Goal: Task Accomplishment & Management: Manage account settings

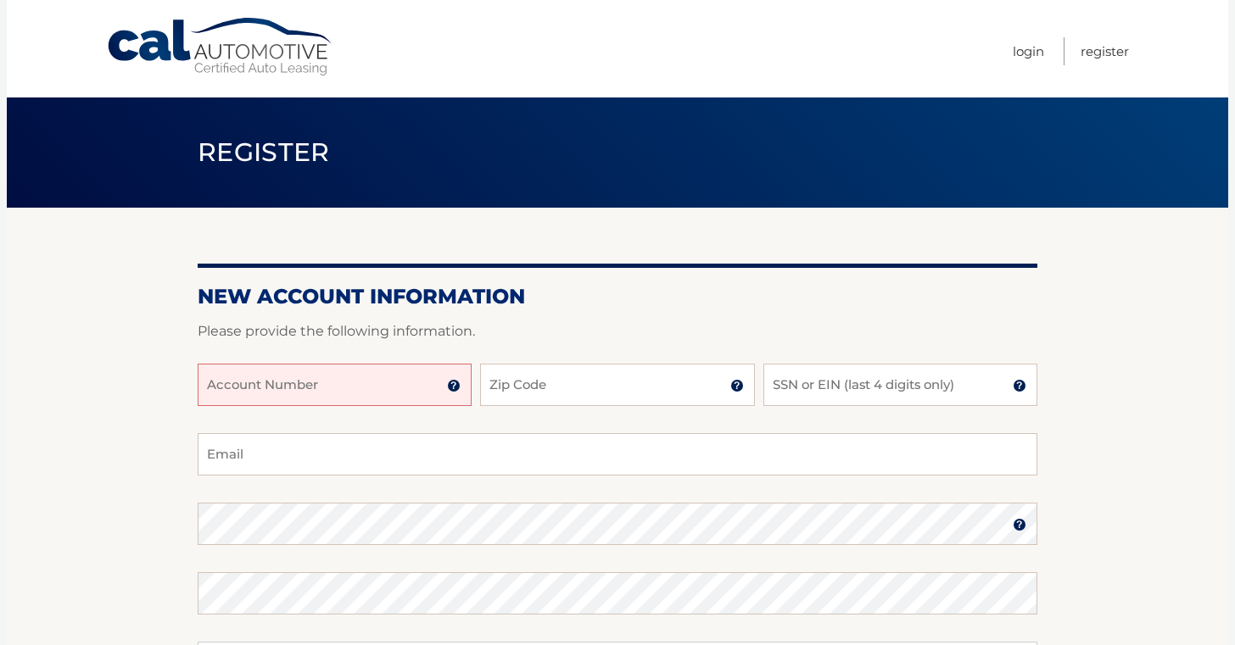
click at [281, 383] on input "Account Number" at bounding box center [335, 385] width 274 height 42
paste input "44455986122"
type input "44455986122"
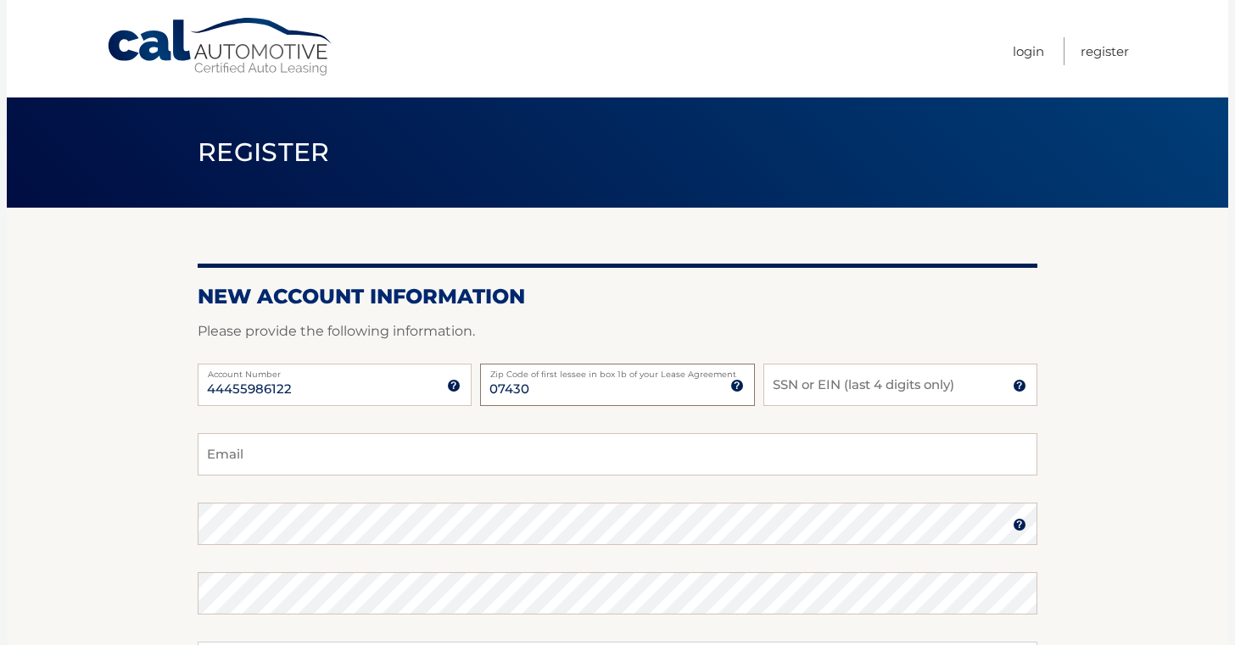
type input "07430"
click at [845, 387] on input "SSN or EIN (last 4 digits only)" at bounding box center [900, 385] width 274 height 42
type input "8503"
type input "yulia.chevik@gmail.com"
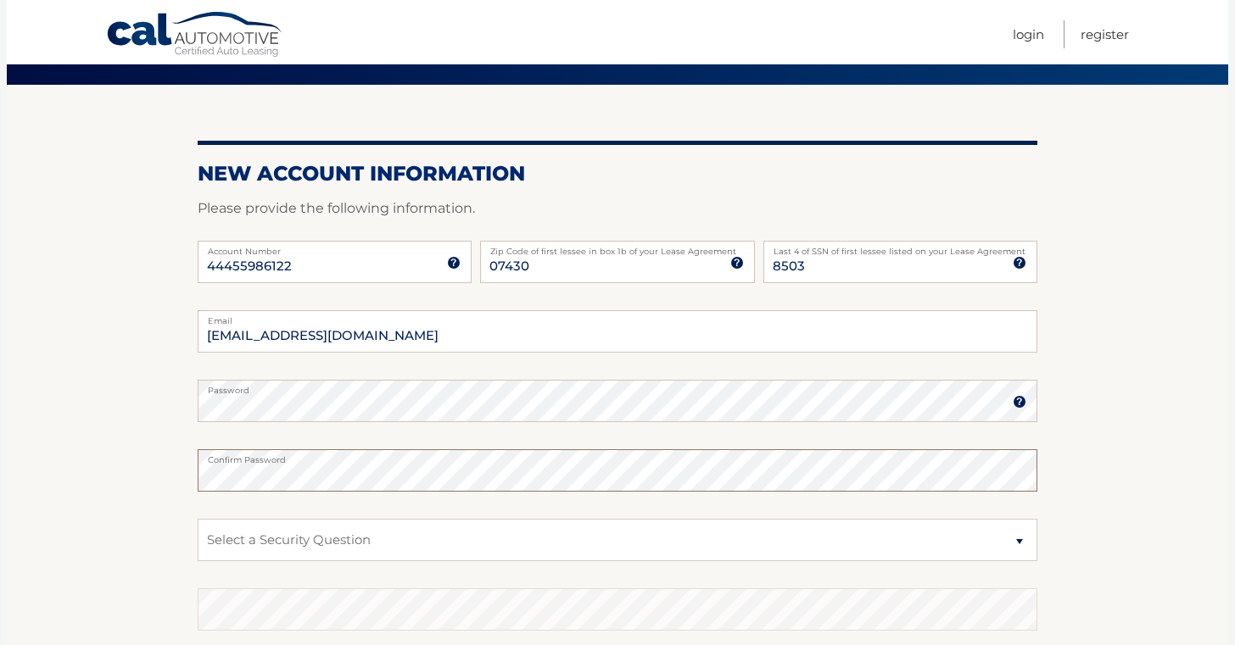
scroll to position [178, 0]
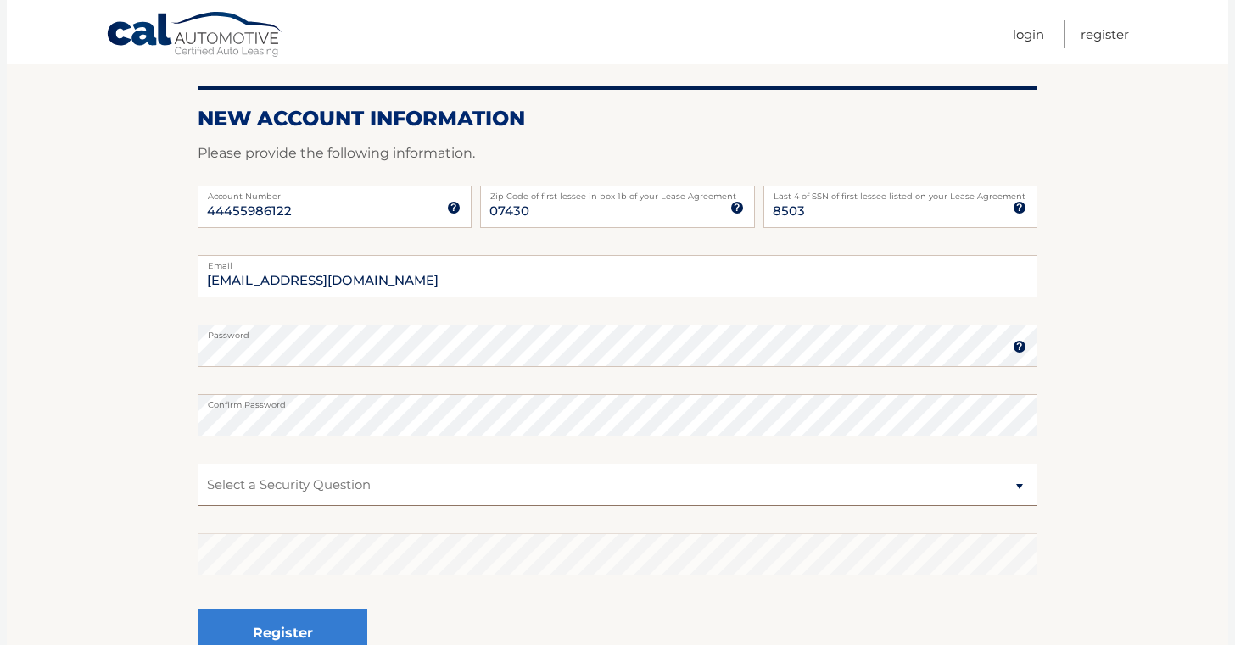
select select "2"
click at [72, 455] on section "New Account Information Please provide the following information. 44455986122 A…" at bounding box center [617, 361] width 1221 height 662
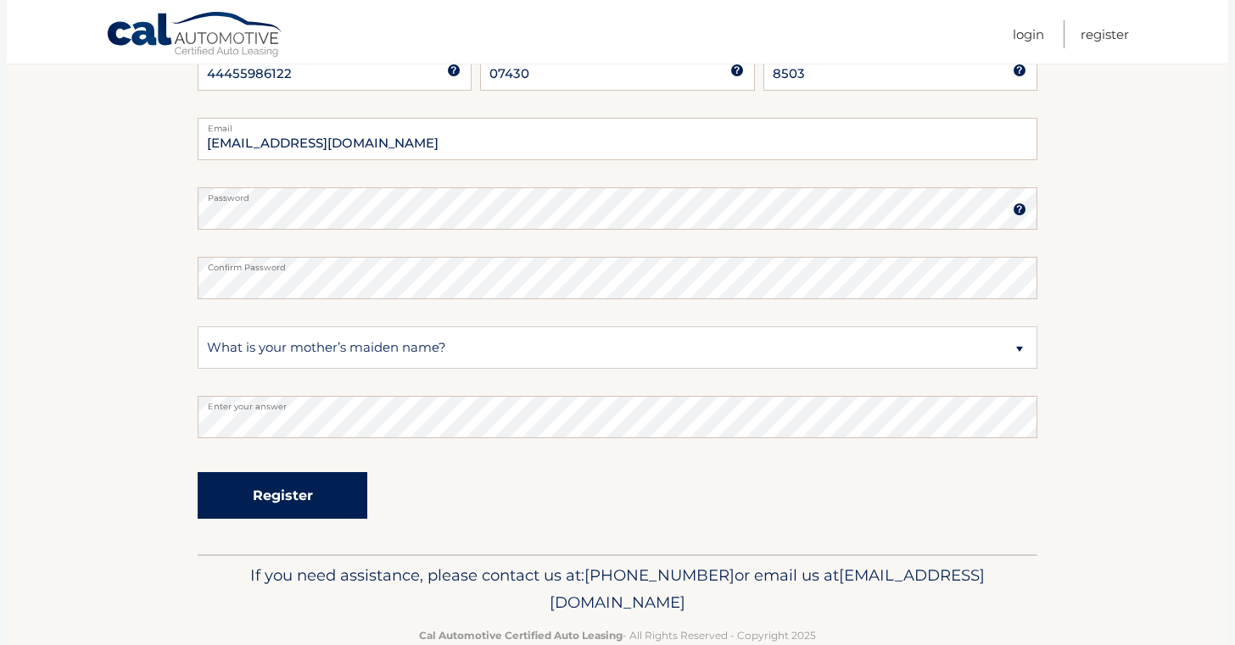
scroll to position [325, 0]
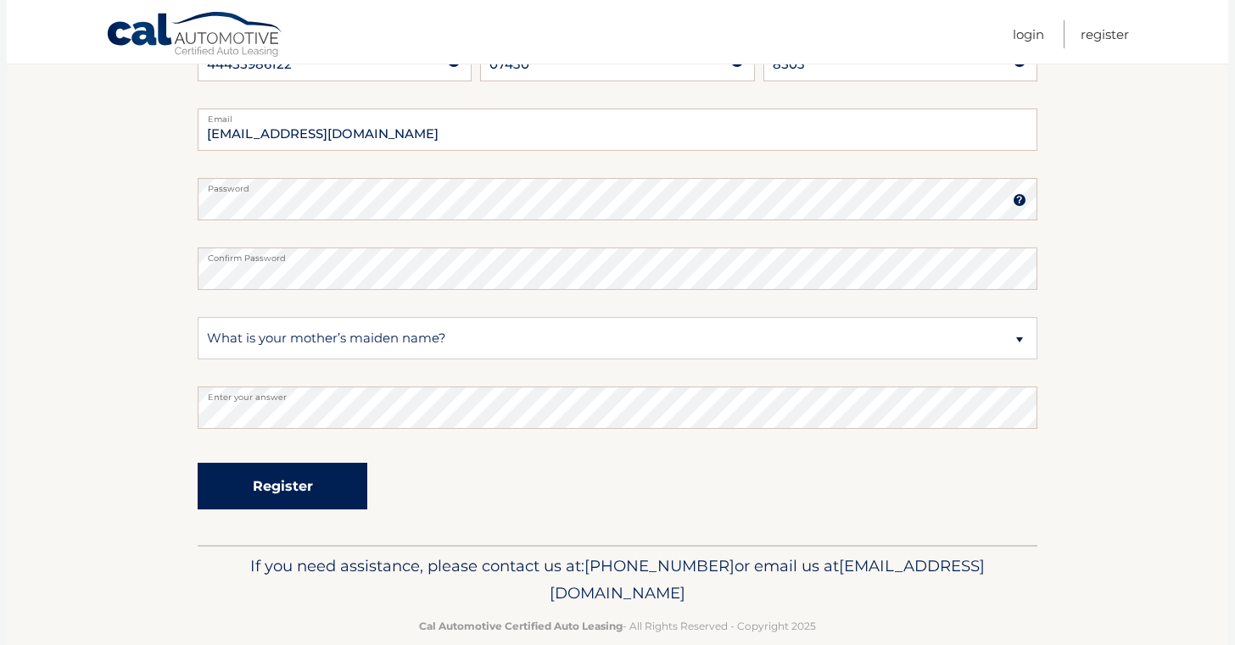
click at [284, 488] on button "Register" at bounding box center [283, 486] width 170 height 47
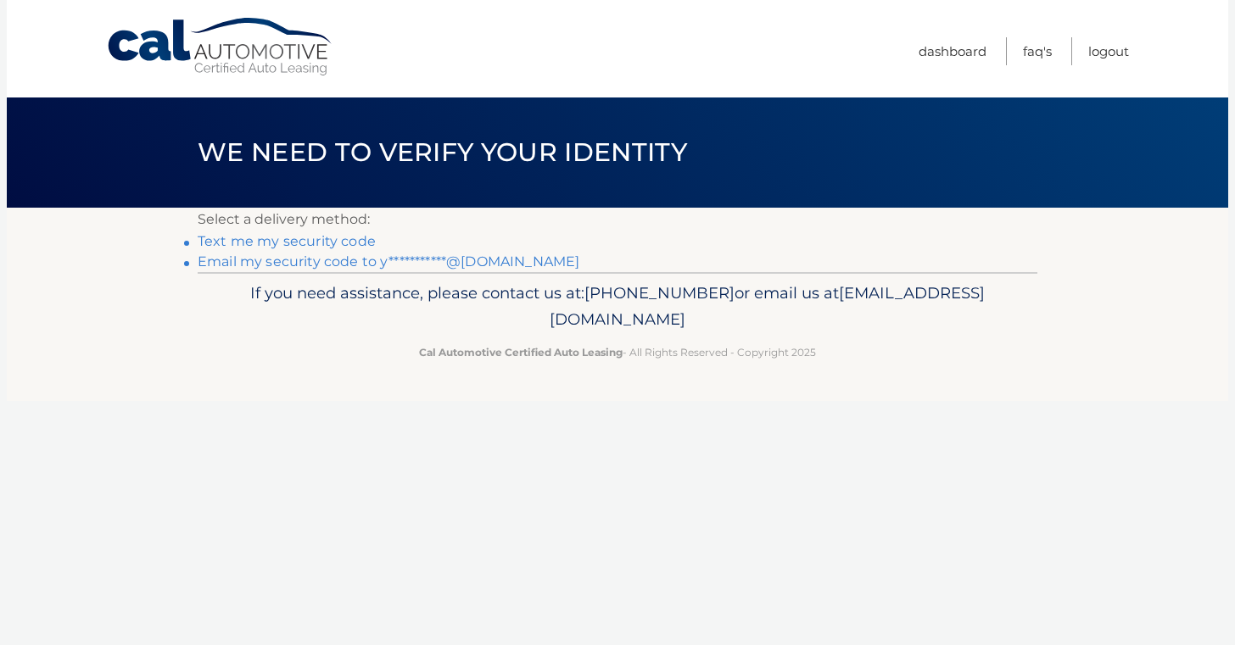
click at [319, 240] on link "Text me my security code" at bounding box center [287, 241] width 178 height 16
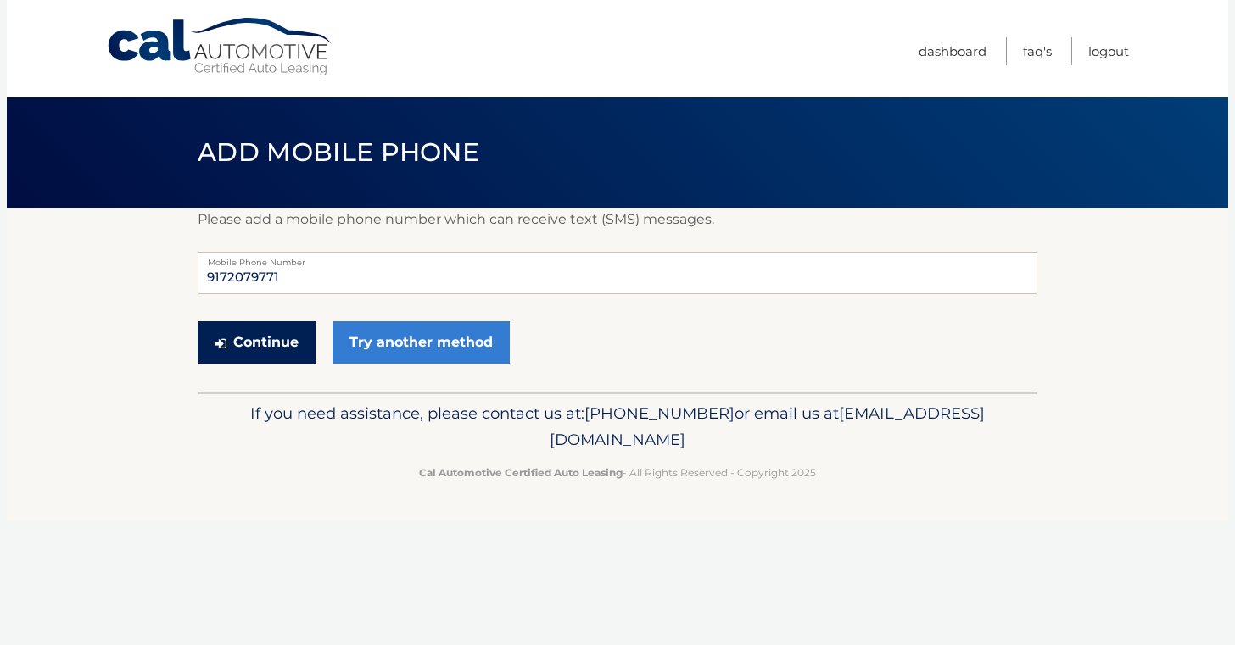
click at [264, 343] on button "Continue" at bounding box center [257, 342] width 118 height 42
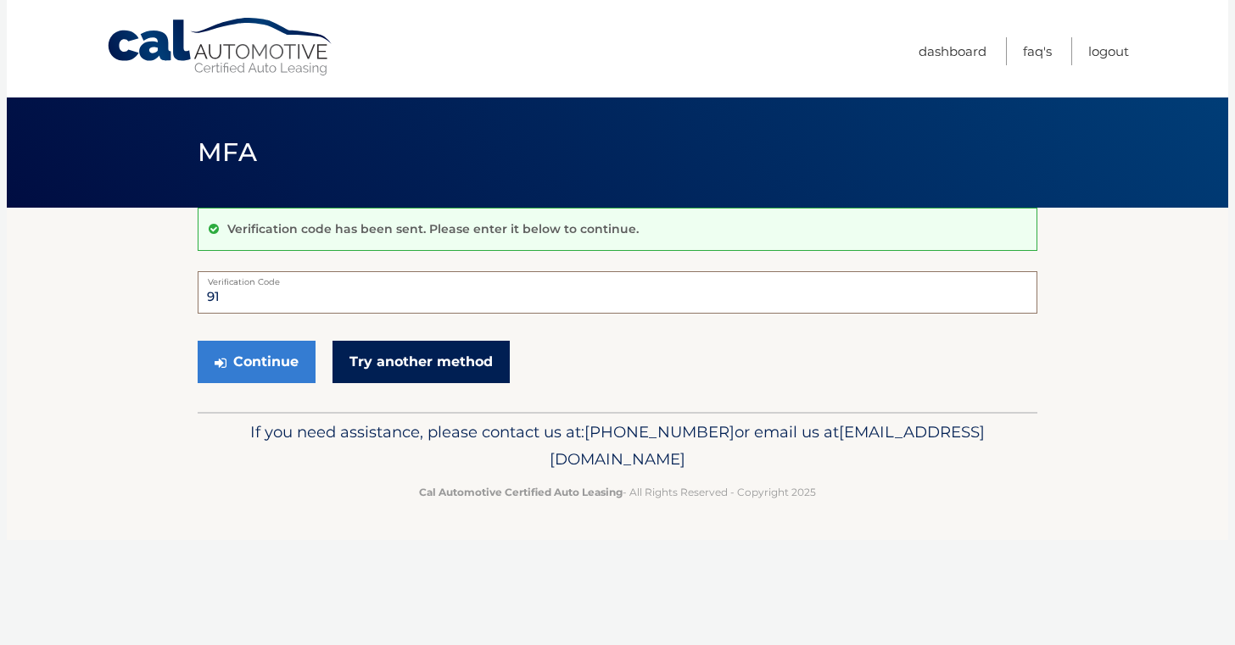
type input "9"
click at [435, 356] on link "Try another method" at bounding box center [420, 362] width 177 height 42
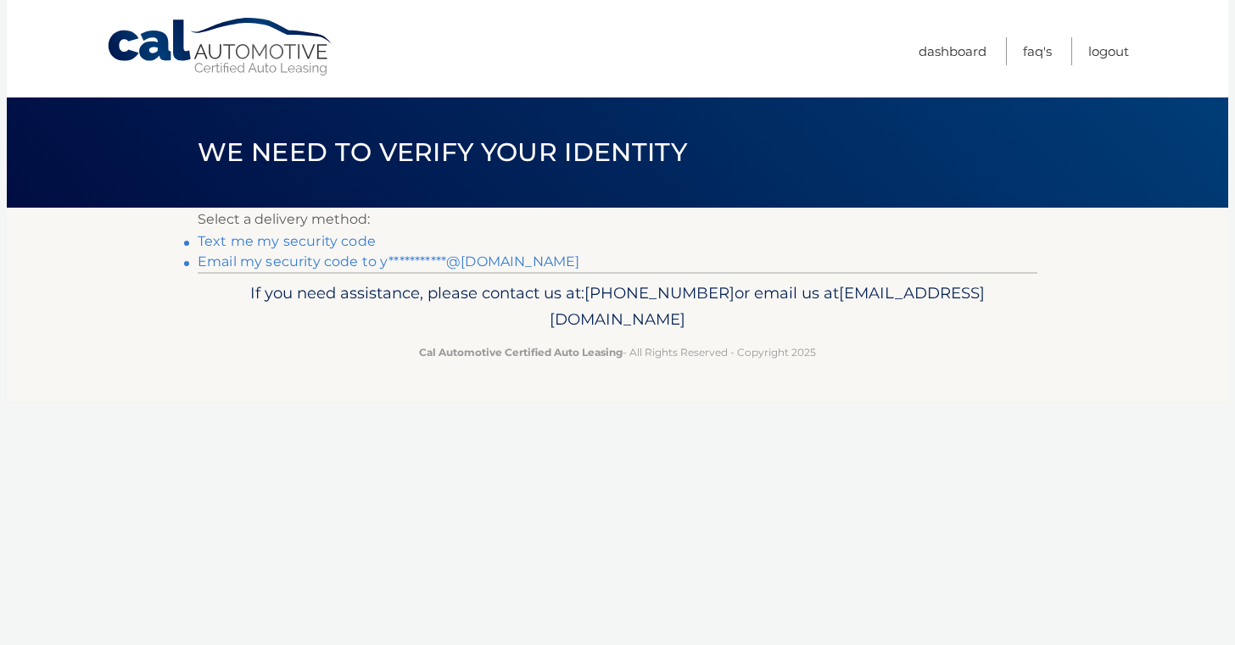
click at [308, 243] on link "Text me my security code" at bounding box center [287, 241] width 178 height 16
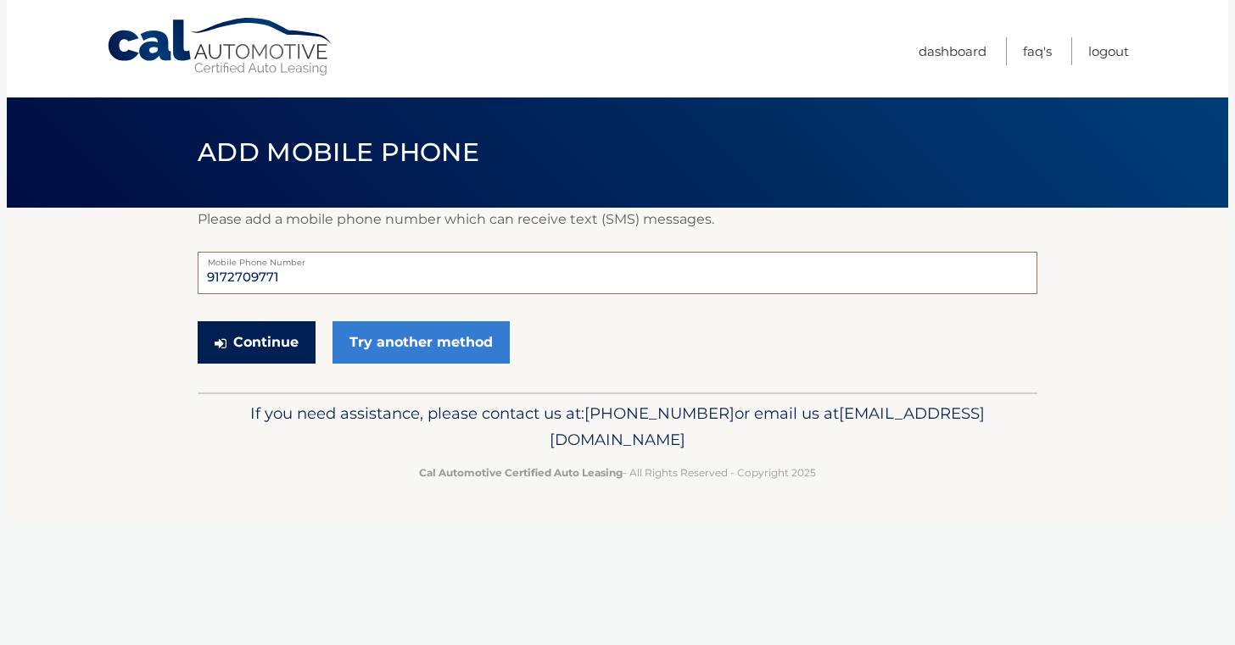
type input "9172709771"
click at [270, 349] on button "Continue" at bounding box center [257, 342] width 118 height 42
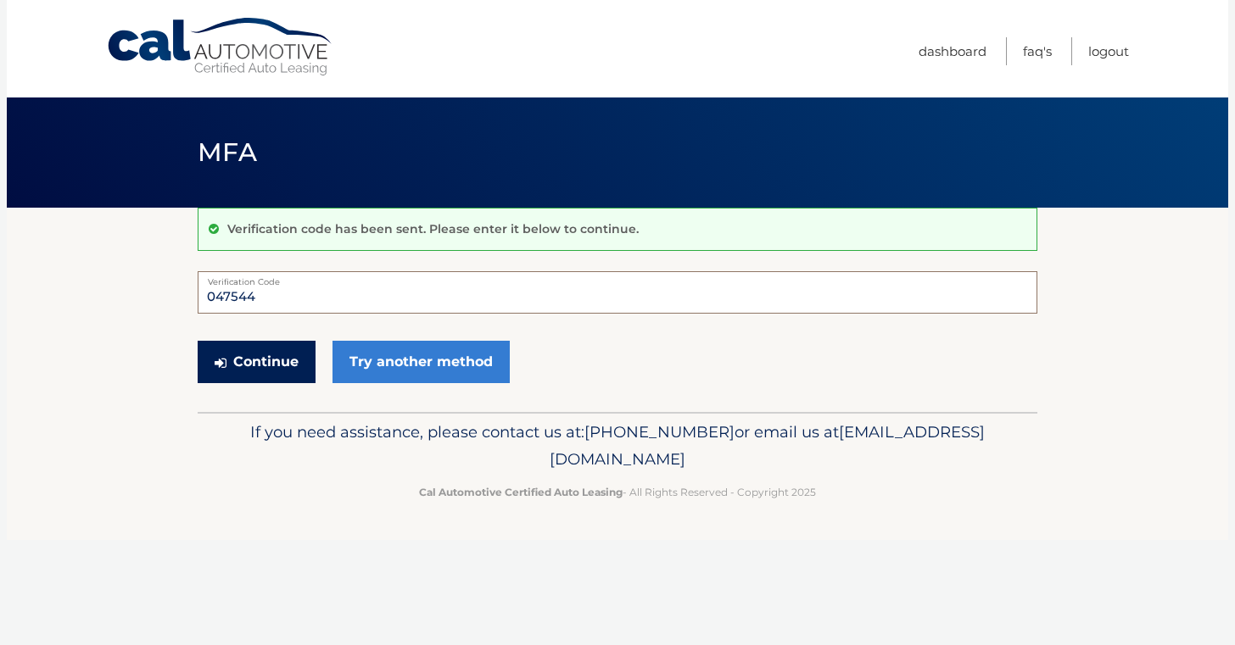
type input "047544"
click at [256, 361] on button "Continue" at bounding box center [257, 362] width 118 height 42
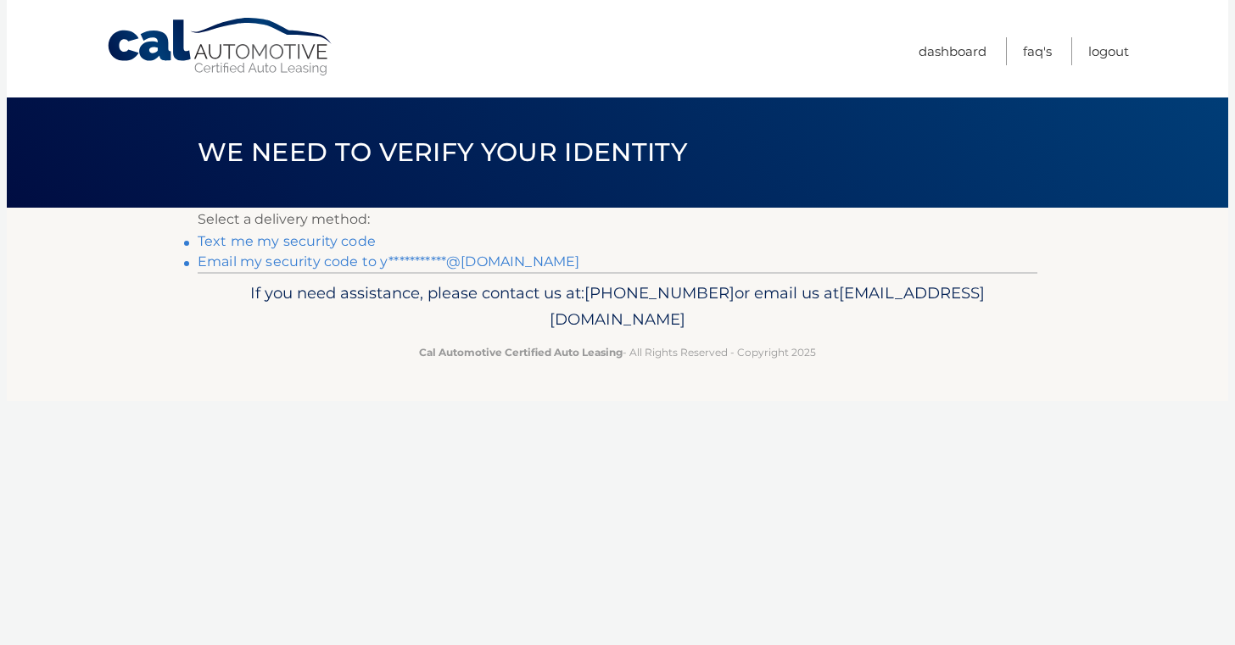
click at [297, 240] on link "Text me my security code" at bounding box center [287, 241] width 178 height 16
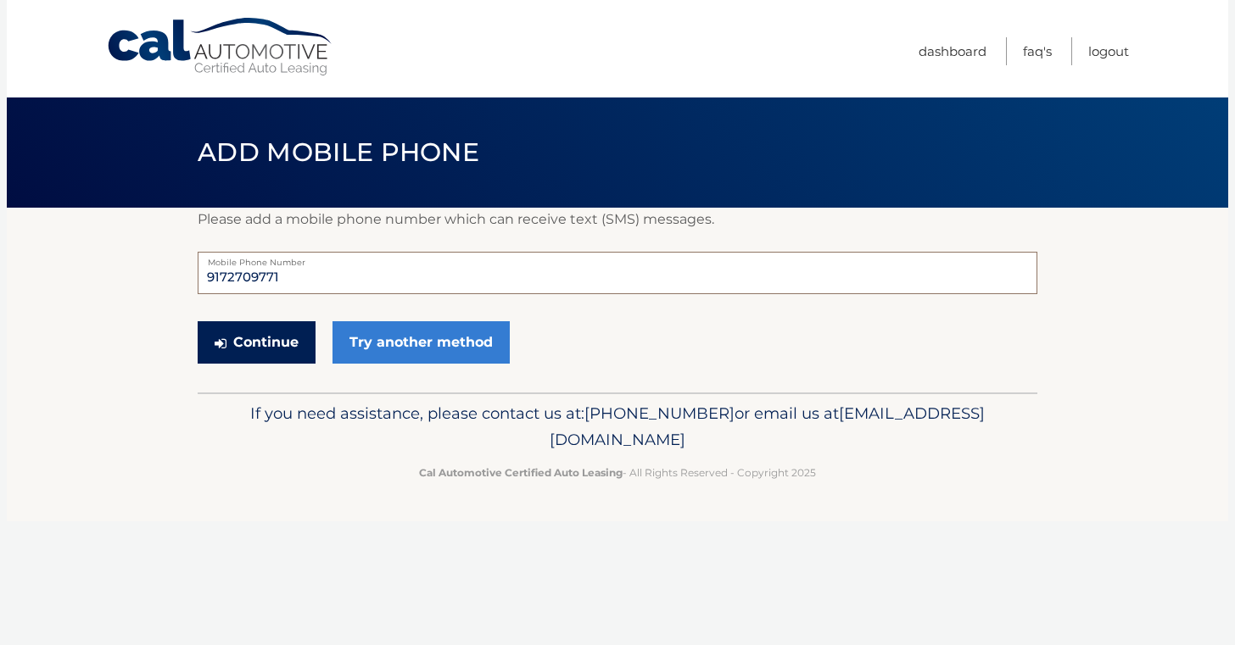
type input "9172709771"
click at [258, 345] on button "Continue" at bounding box center [257, 342] width 118 height 42
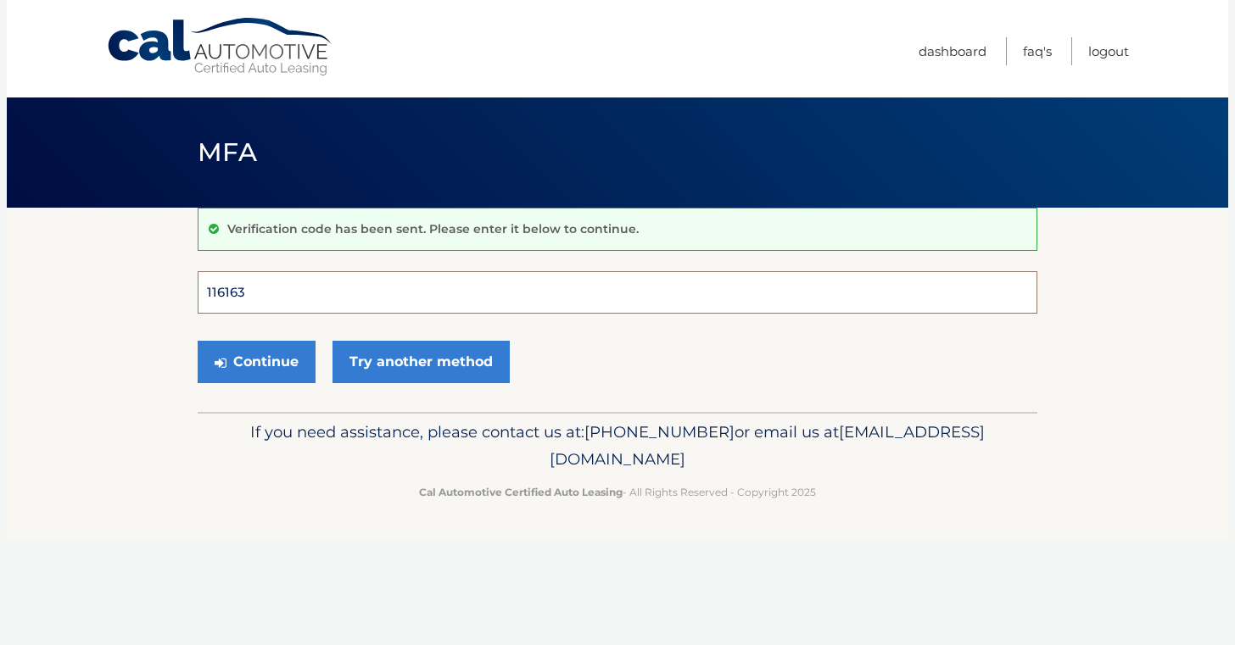
type input "116163"
click at [256, 361] on button "Continue" at bounding box center [257, 362] width 118 height 42
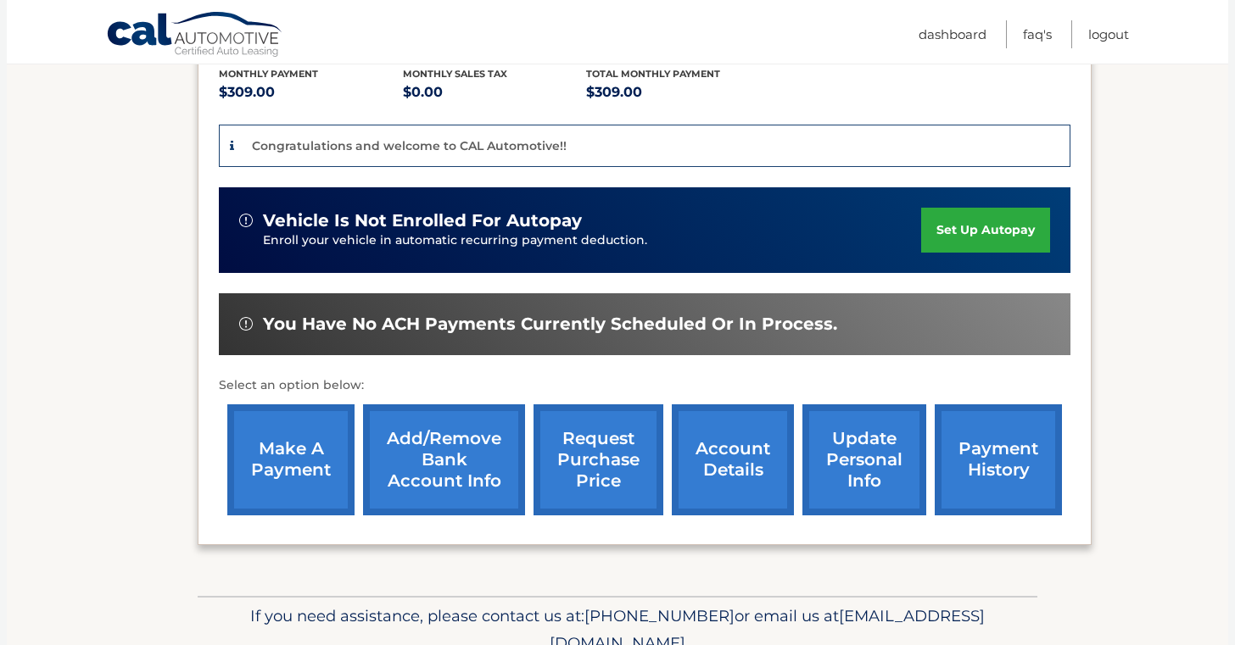
scroll to position [368, 0]
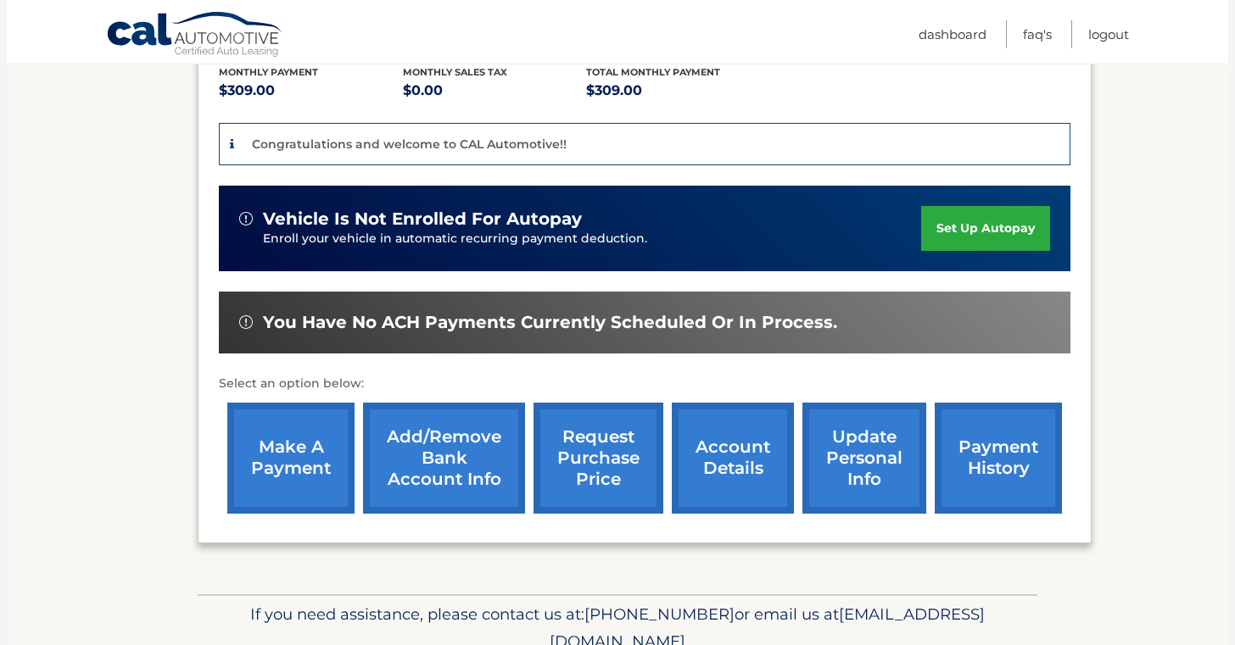
click at [1002, 230] on link "set up autopay" at bounding box center [985, 228] width 129 height 45
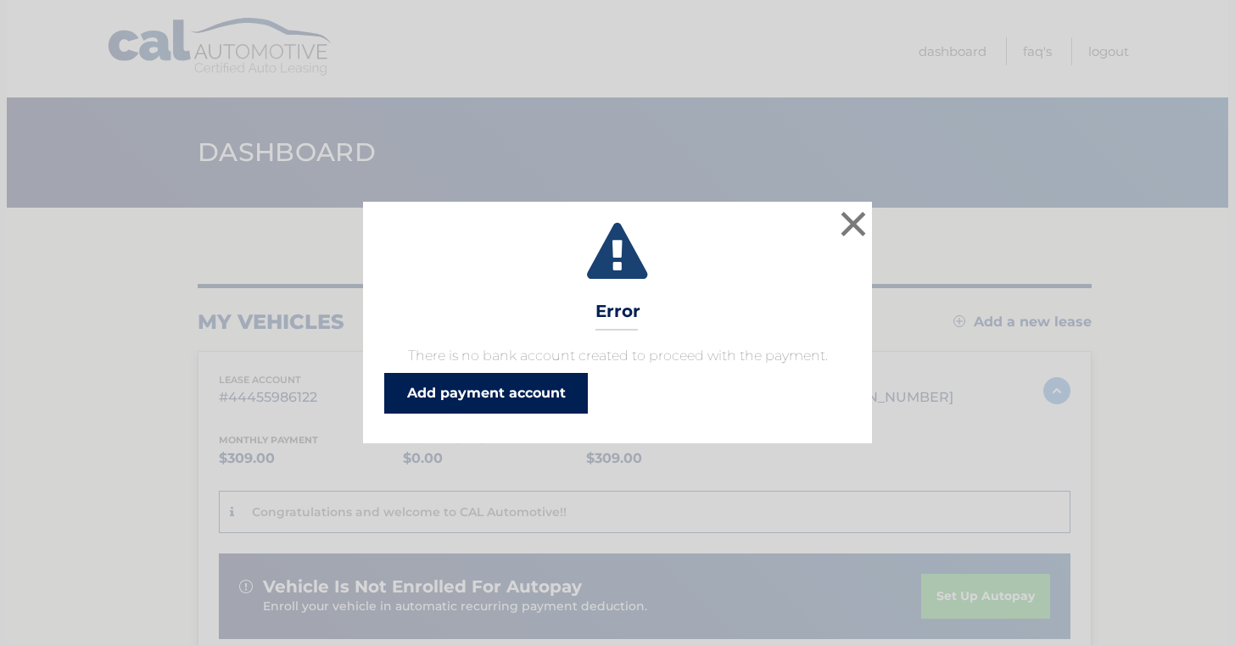
click at [483, 393] on link "Add payment account" at bounding box center [486, 393] width 204 height 41
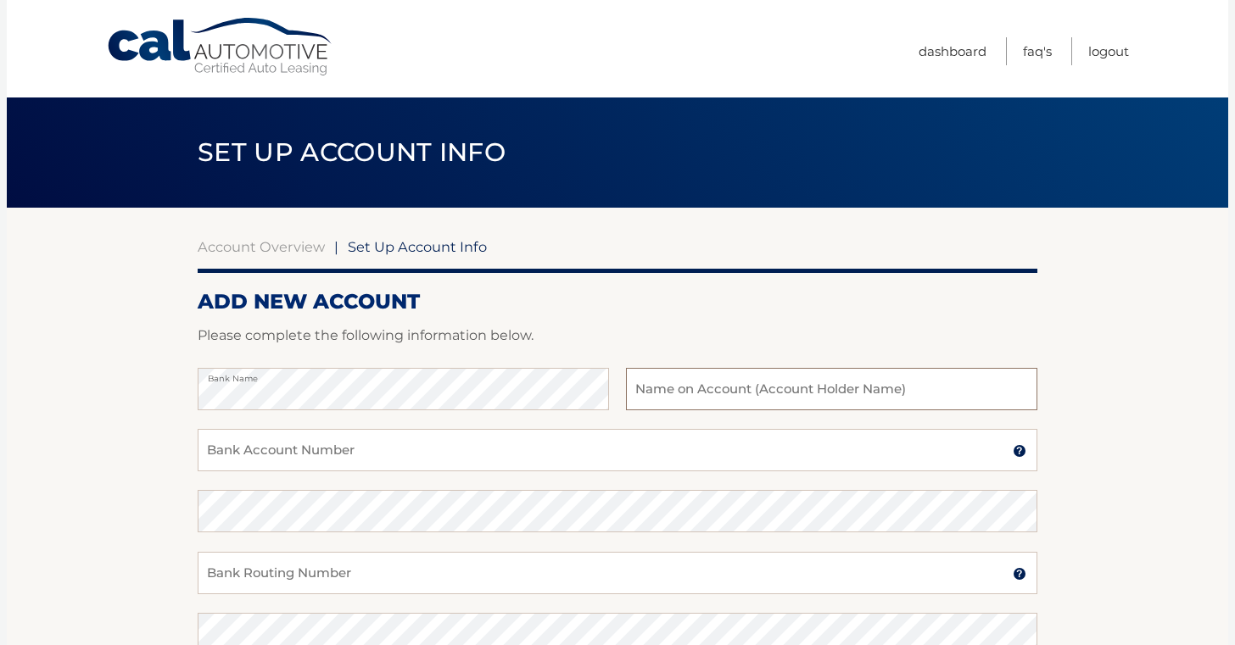
click at [710, 391] on input "text" at bounding box center [831, 389] width 411 height 42
type input "Yulia Chevik"
click at [384, 449] on input "Bank Account Number" at bounding box center [618, 450] width 840 height 42
type input "4983913844"
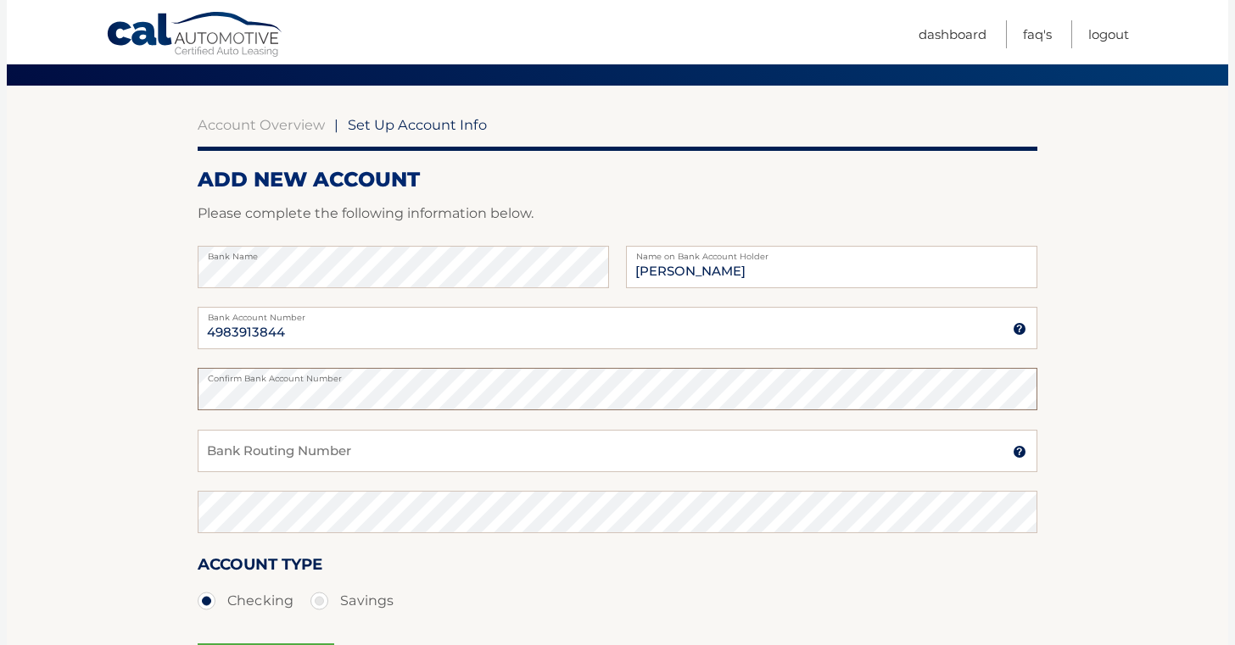
scroll to position [133, 0]
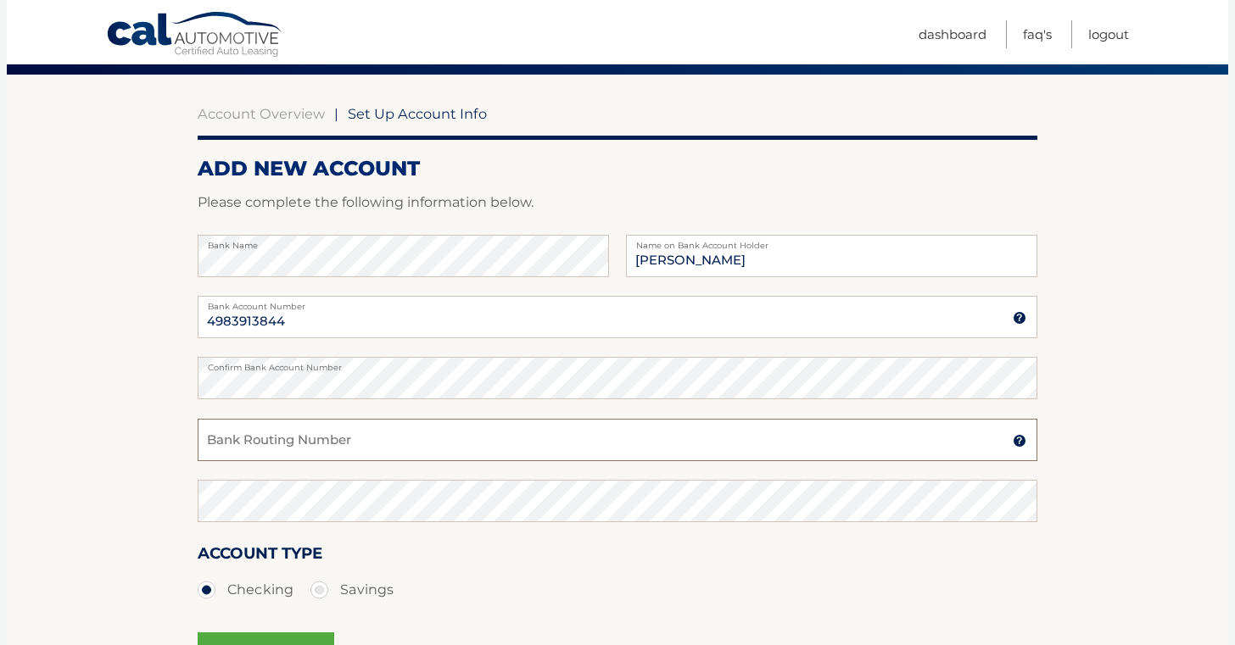
click at [297, 444] on input "Bank Routing Number" at bounding box center [618, 440] width 840 height 42
type input "021000089"
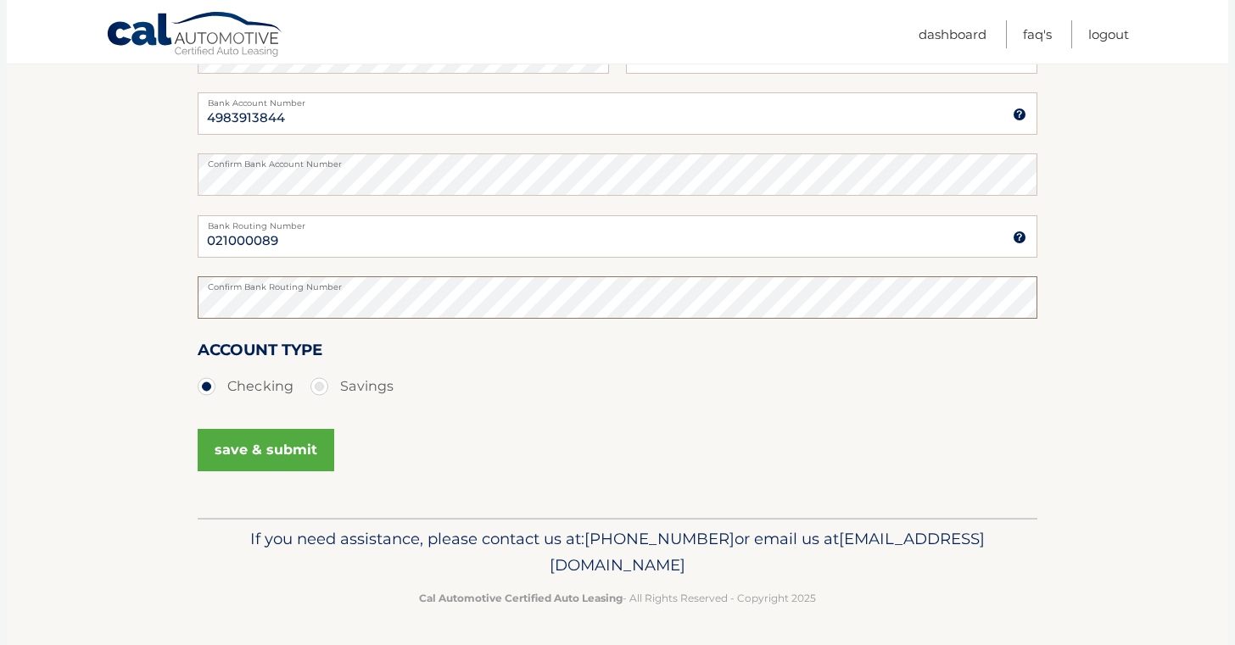
scroll to position [336, 0]
click at [260, 456] on button "save & submit" at bounding box center [266, 451] width 137 height 42
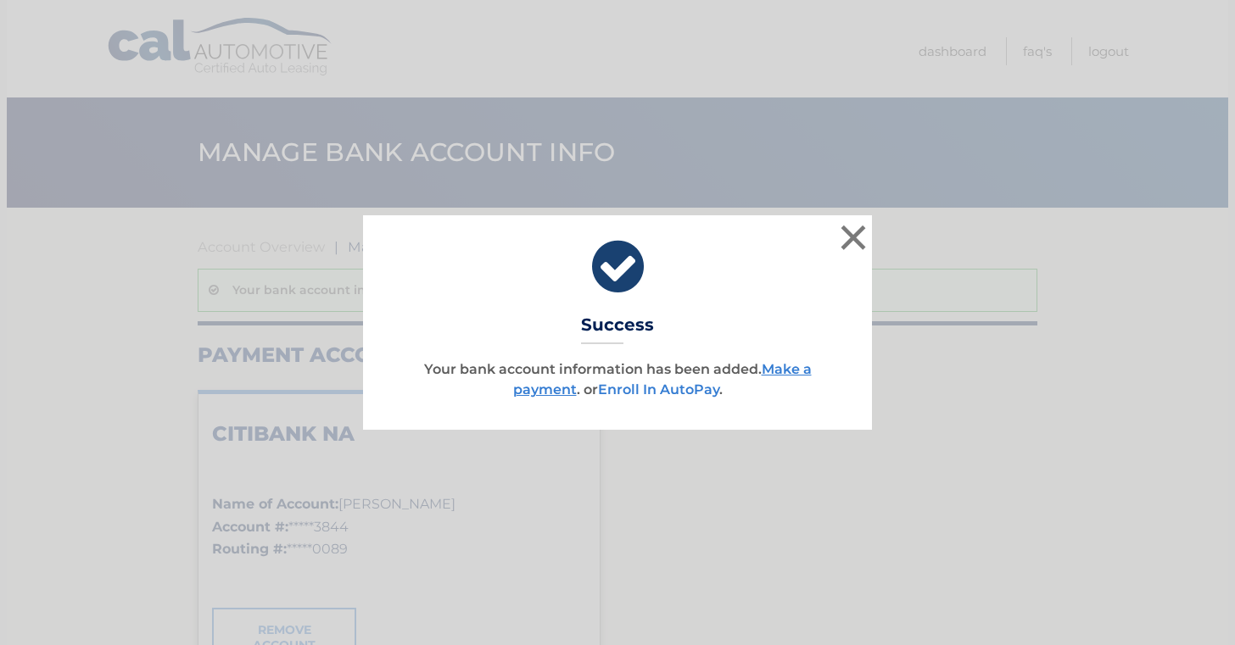
click at [667, 390] on link "Enroll In AutoPay" at bounding box center [658, 390] width 121 height 16
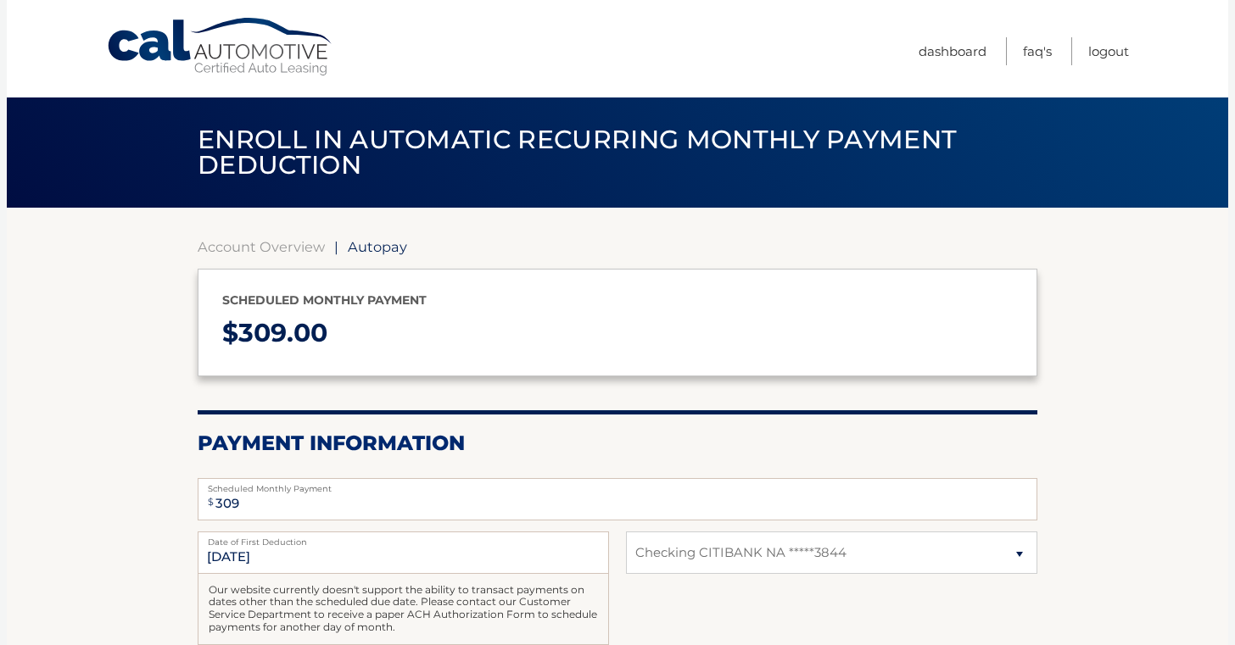
select select "MTA1ZTYxNGMtNDk1NS00Nzc3LWFiNDYtMGRiN2JjZTJmYzZm"
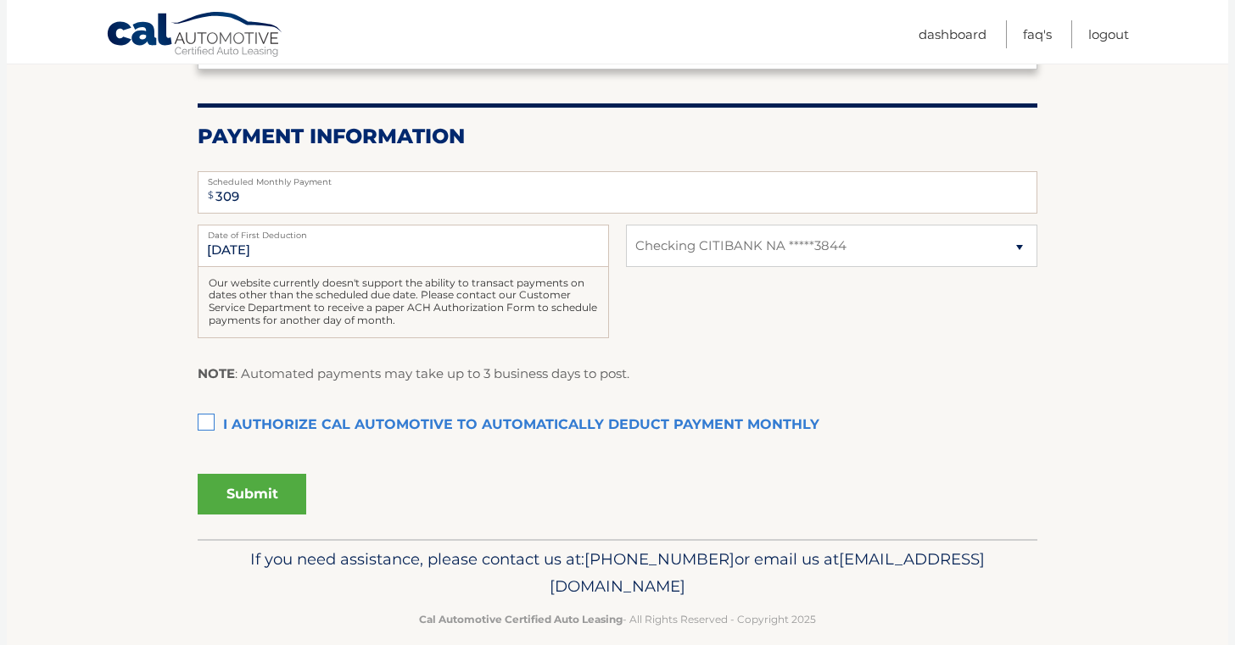
scroll to position [314, 0]
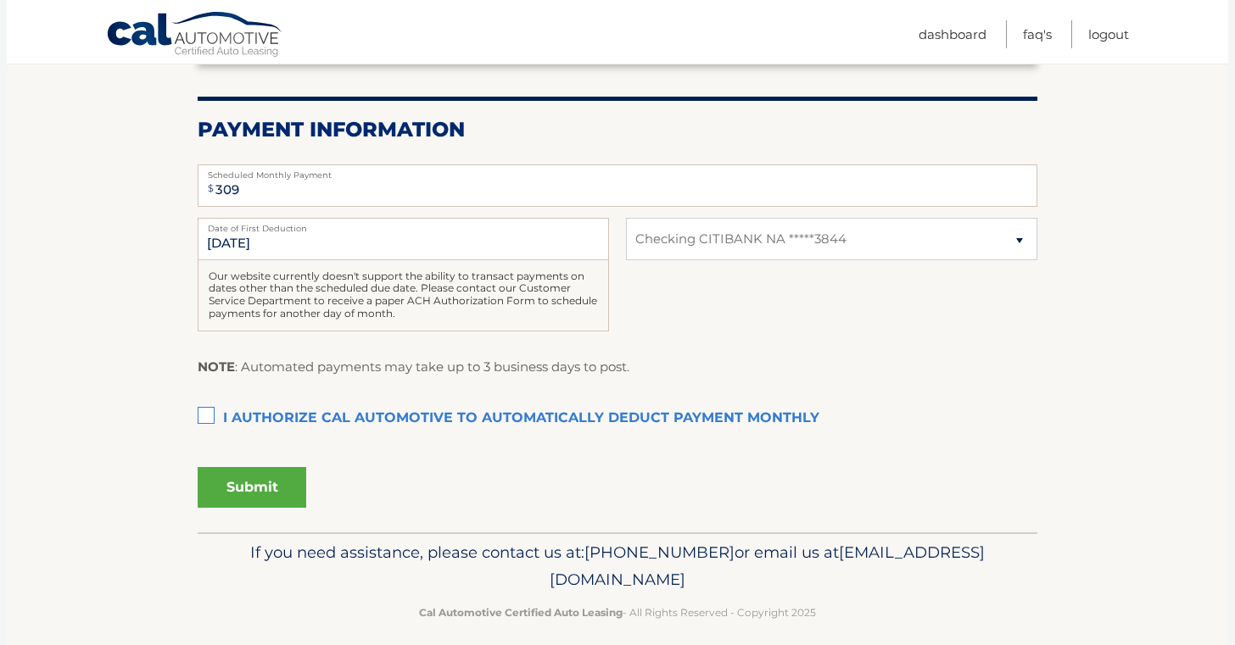
click at [206, 411] on label "I authorize cal automotive to automatically deduct payment monthly This checkbo…" at bounding box center [618, 419] width 840 height 34
click at [0, 0] on input "I authorize cal automotive to automatically deduct payment monthly This checkbo…" at bounding box center [0, 0] width 0 height 0
click at [253, 484] on button "Submit" at bounding box center [252, 487] width 109 height 41
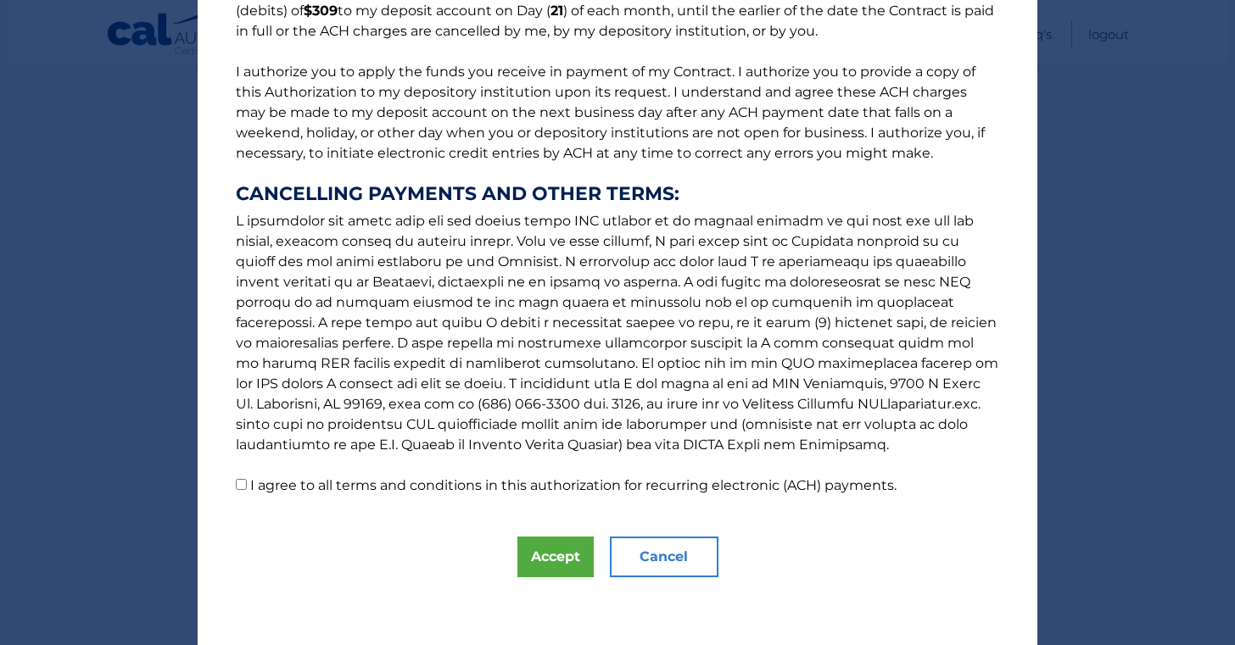
scroll to position [176, 0]
click at [241, 488] on input "I agree to all terms and conditions in this authorization for recurring electro…" at bounding box center [241, 484] width 11 height 11
checkbox input "true"
click at [540, 563] on button "Accept" at bounding box center [555, 557] width 76 height 41
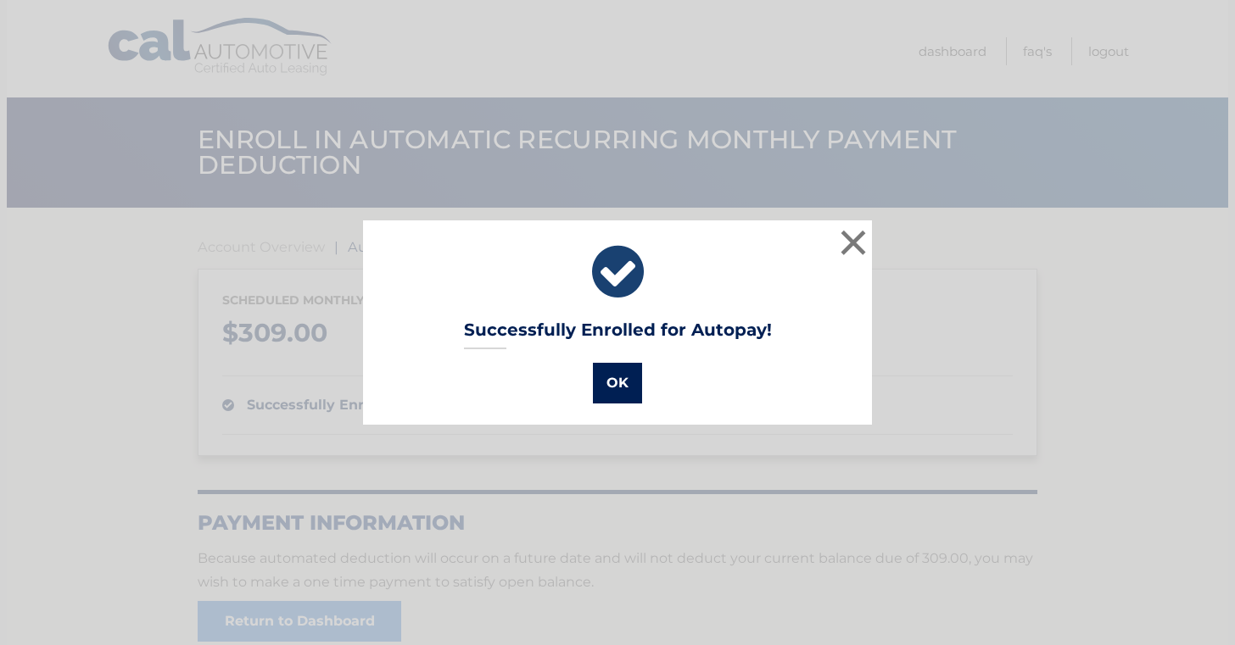
click at [618, 382] on button "OK" at bounding box center [617, 383] width 49 height 41
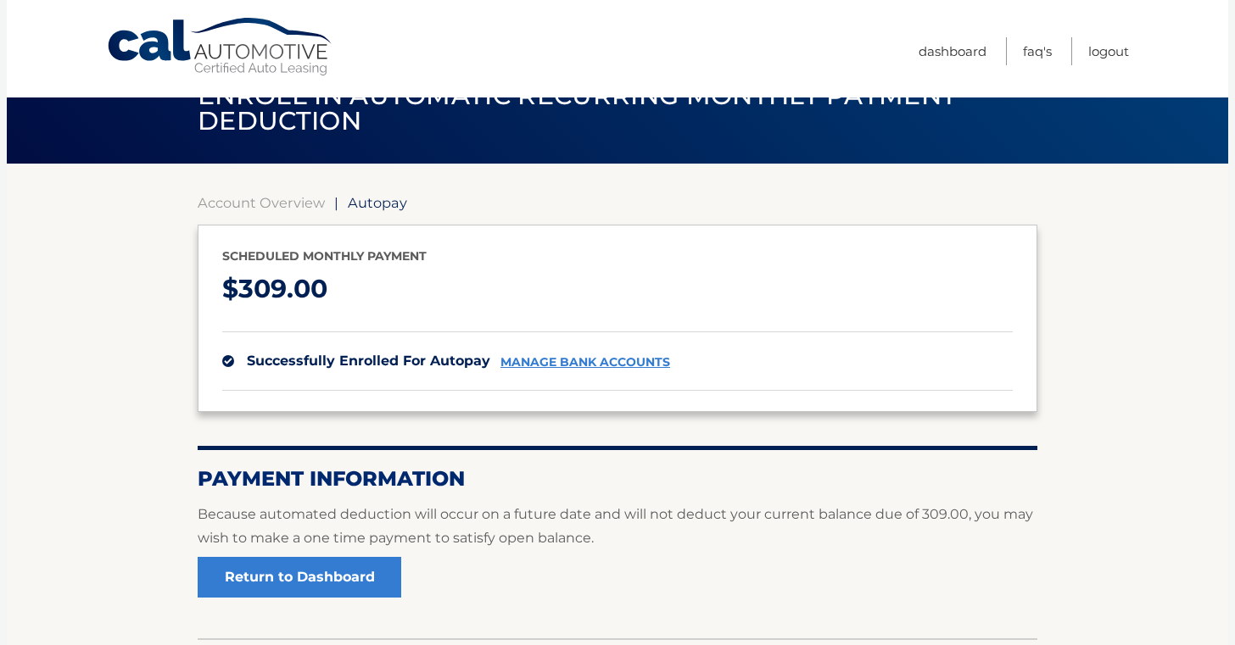
scroll to position [159, 0]
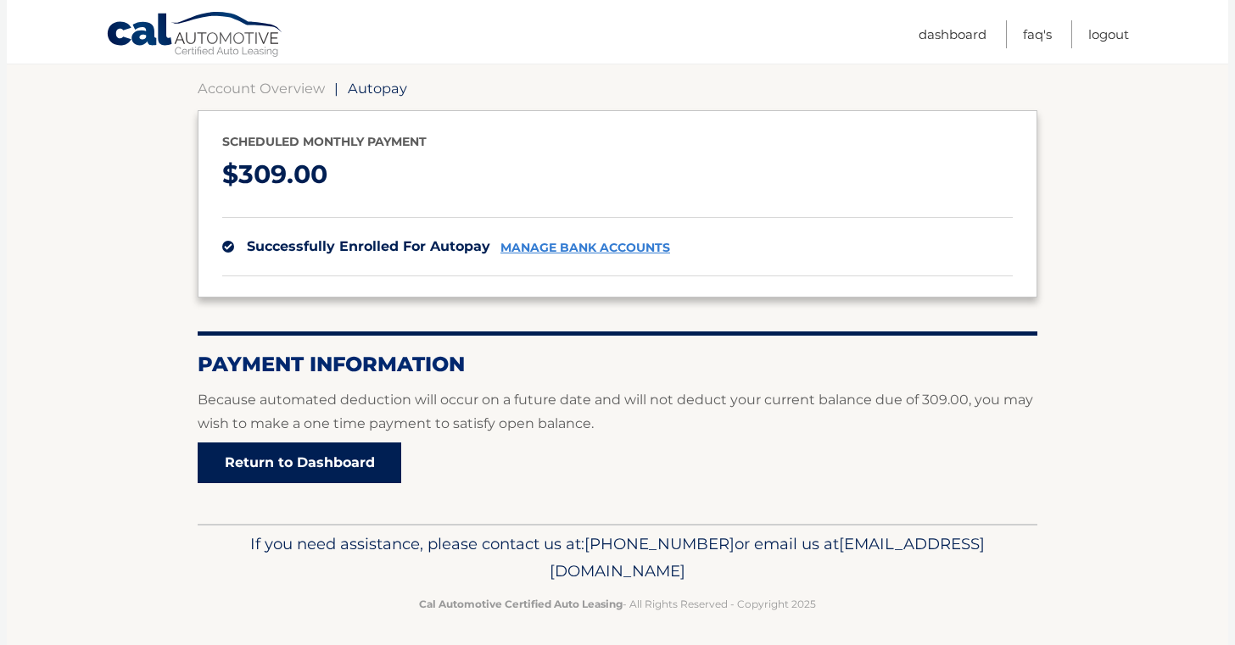
click at [286, 462] on link "Return to Dashboard" at bounding box center [300, 463] width 204 height 41
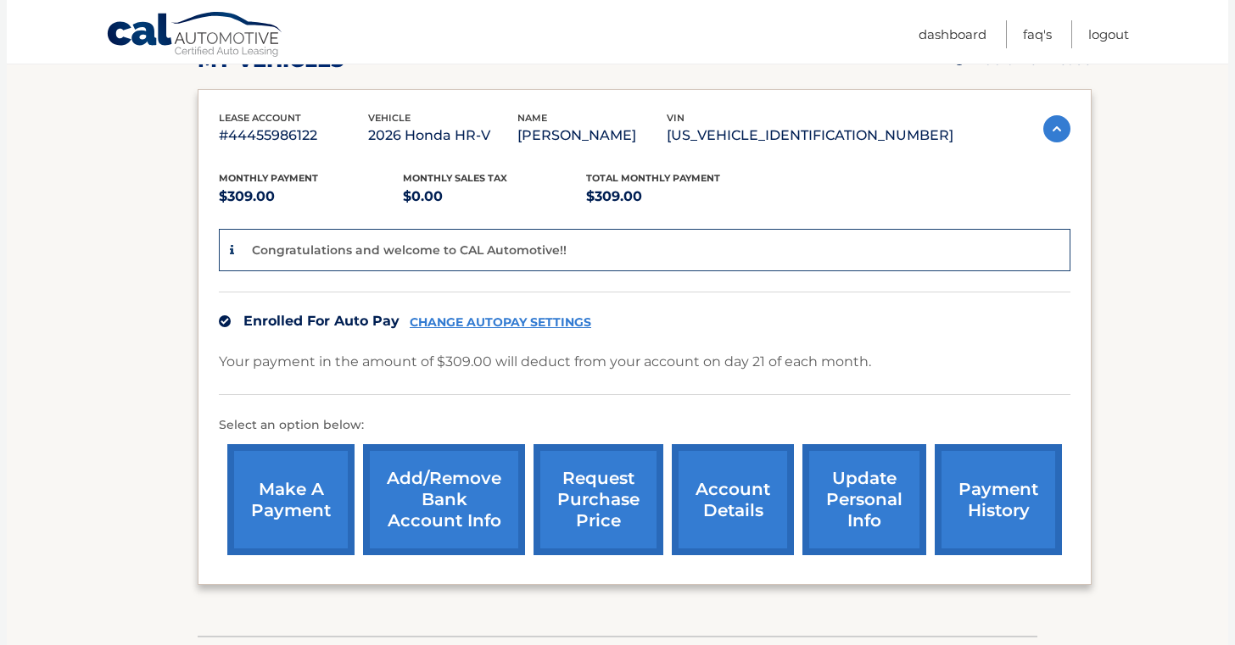
scroll to position [293, 0]
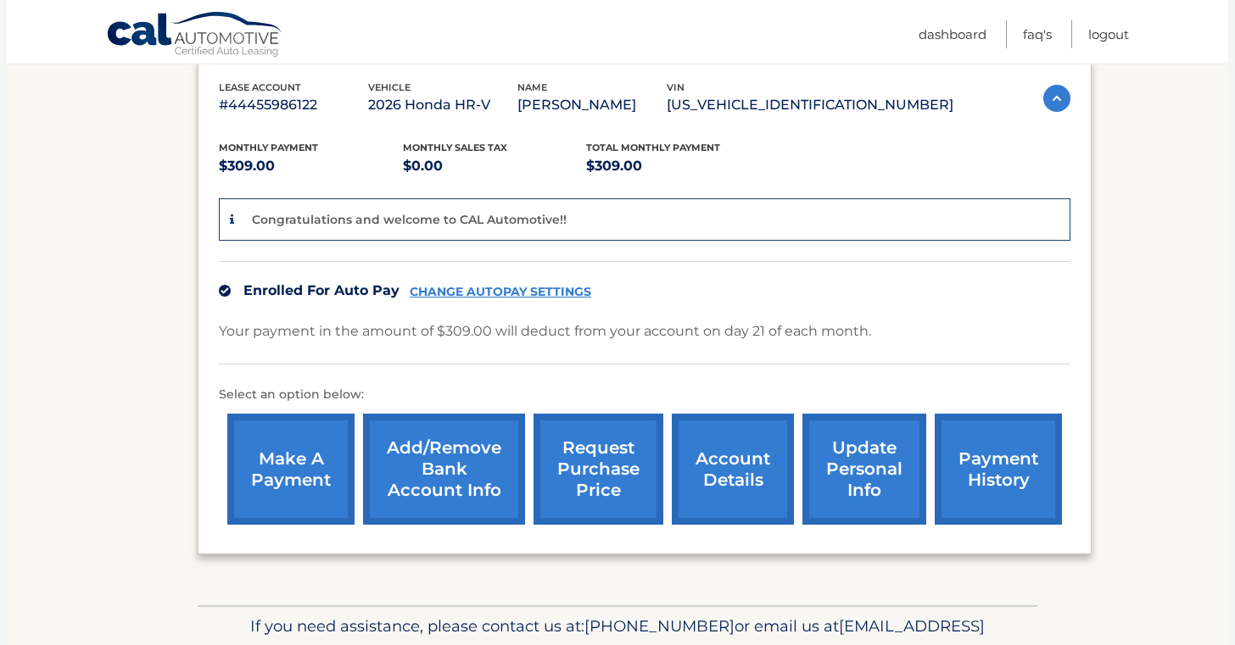
click at [849, 461] on link "update personal info" at bounding box center [864, 469] width 124 height 111
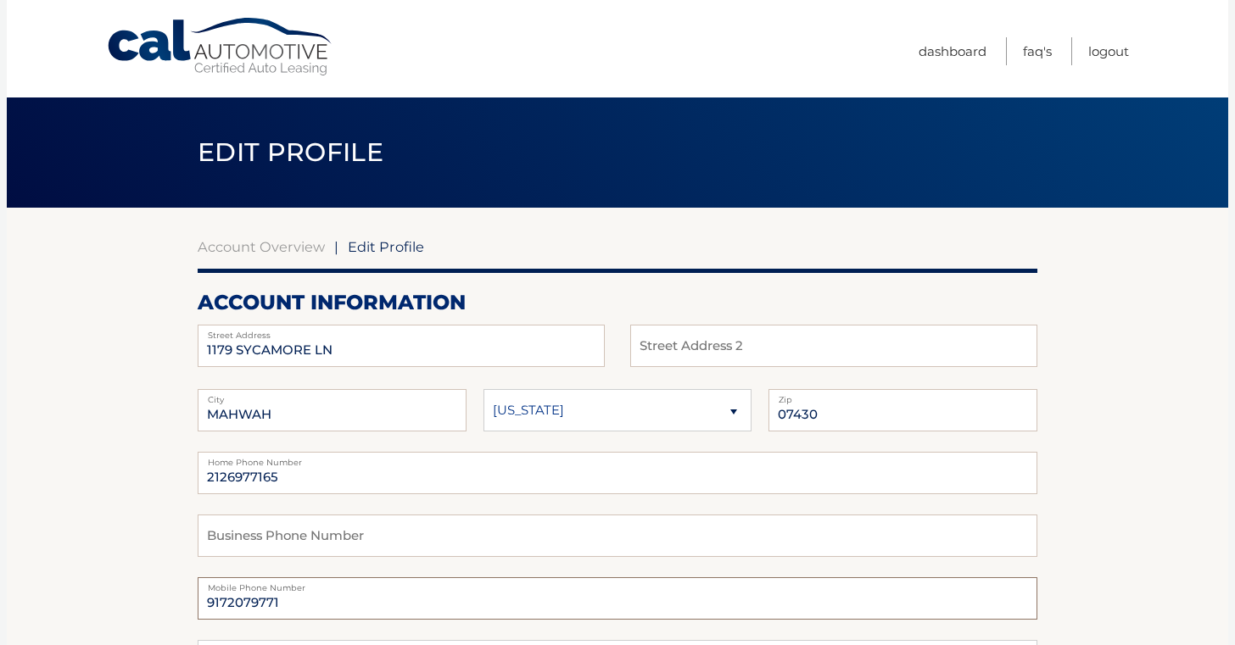
click at [285, 606] on input "9172079771" at bounding box center [618, 599] width 840 height 42
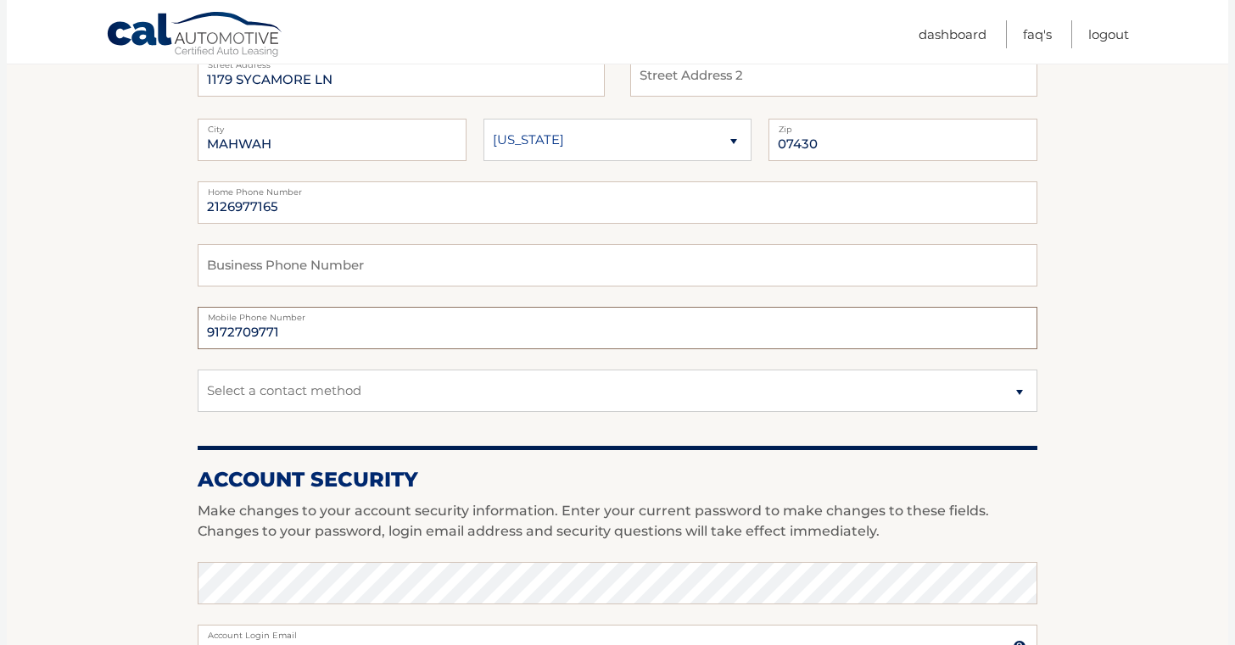
scroll to position [302, 0]
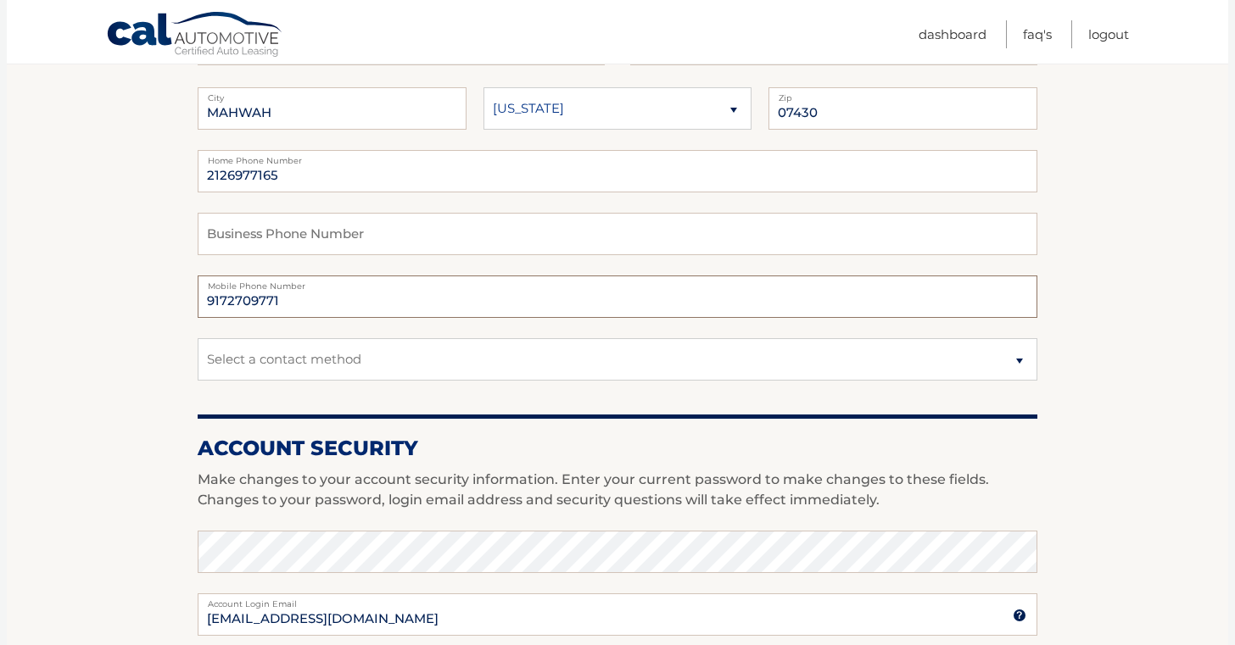
type input "9172709771"
click at [378, 360] on select "Select a contact method Mobile Home" at bounding box center [618, 359] width 840 height 42
select select "1"
click at [129, 384] on section "Account Overview | Edit Profile account information 1179 SYCAMORE LN Street Add…" at bounding box center [617, 523] width 1221 height 1235
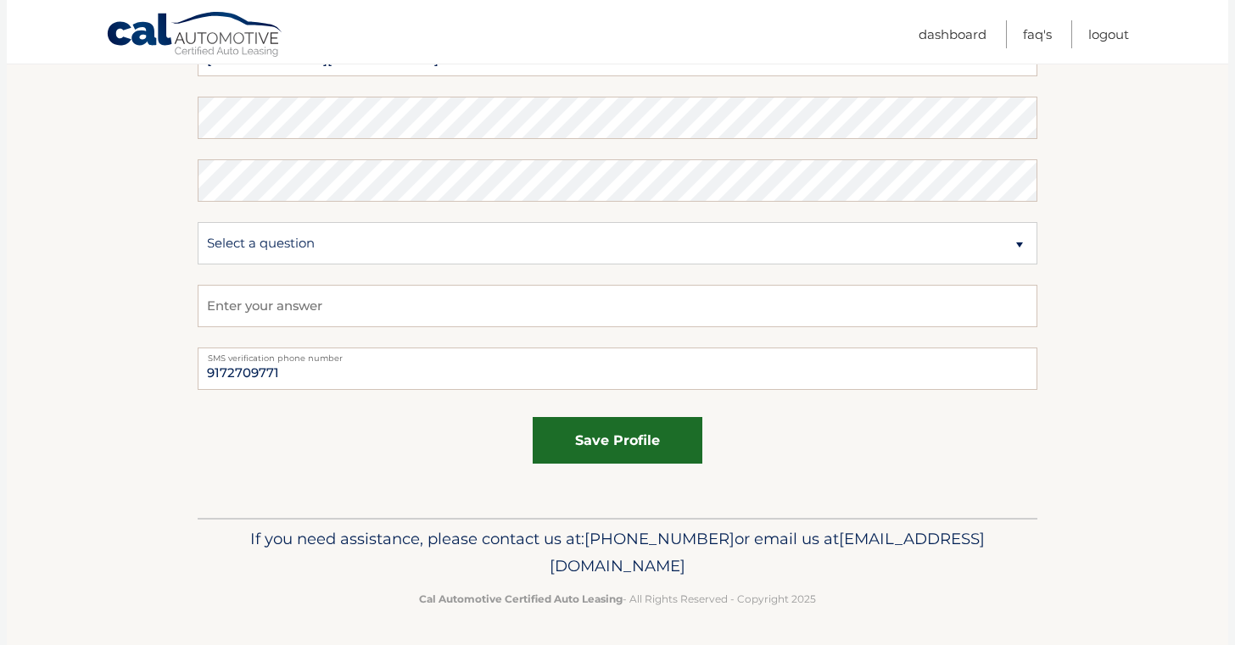
scroll to position [924, 0]
click at [620, 442] on button "save profile" at bounding box center [618, 441] width 170 height 47
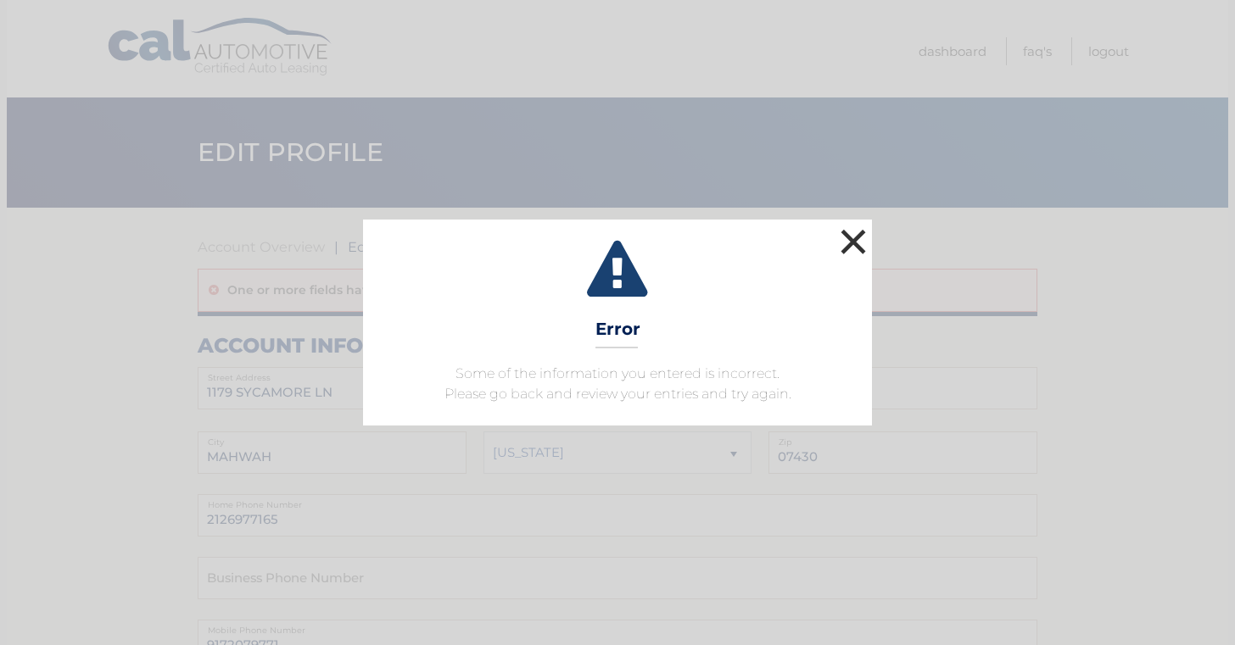
click at [852, 244] on button "×" at bounding box center [853, 242] width 34 height 34
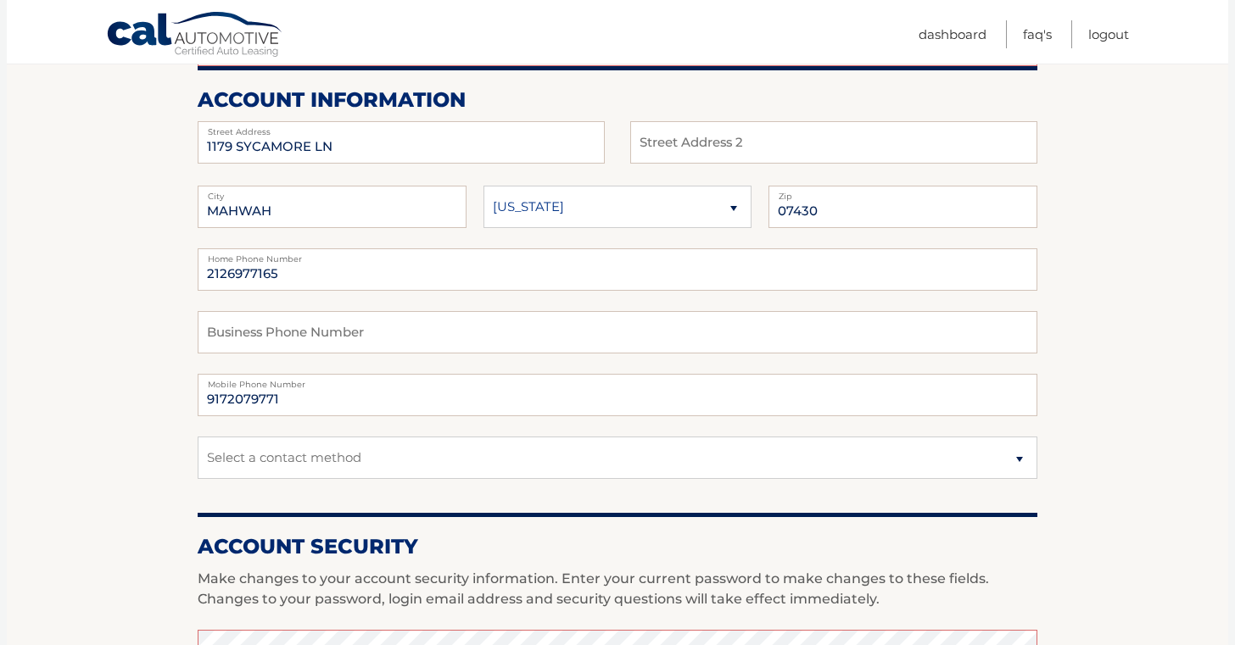
scroll to position [315, 0]
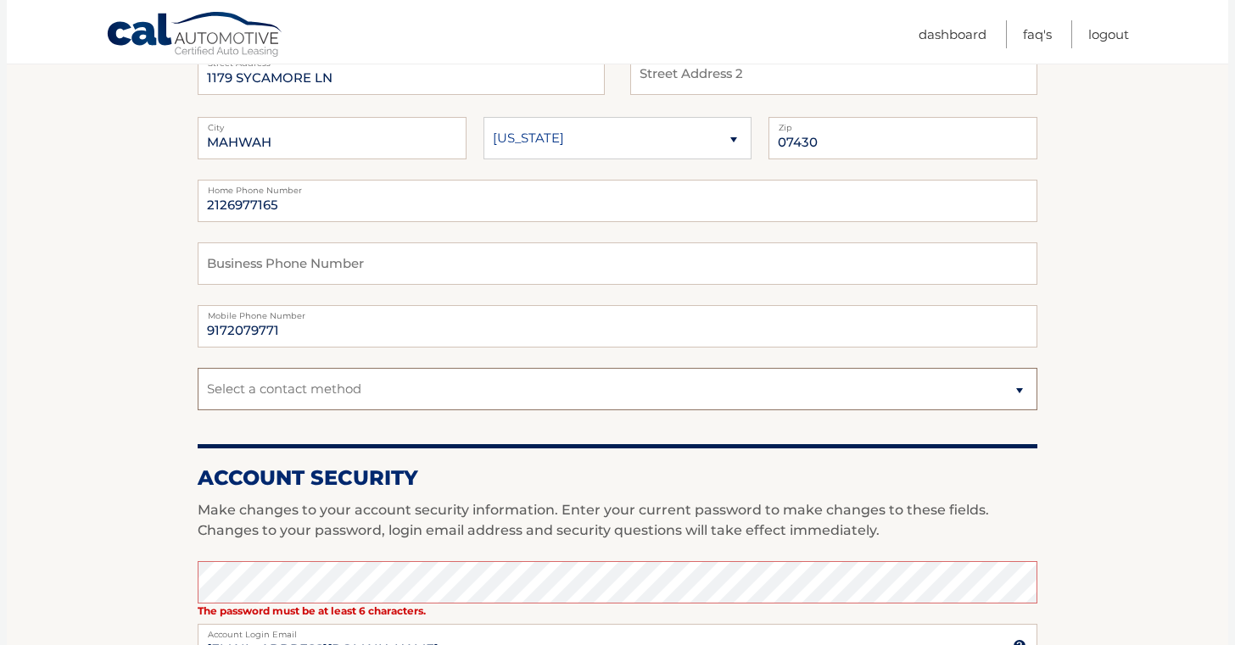
select select "1"
click at [138, 430] on section "Account Overview | Edit Profile One or more fields have an error. account infor…" at bounding box center [617, 532] width 1221 height 1278
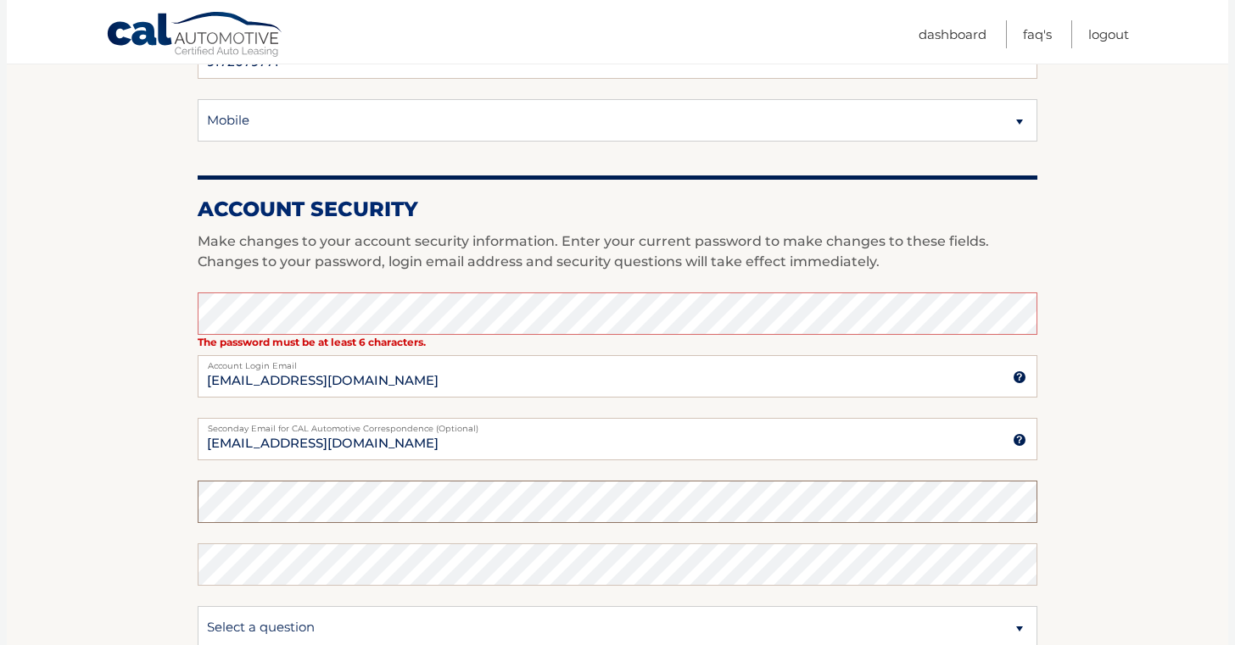
scroll to position [616, 0]
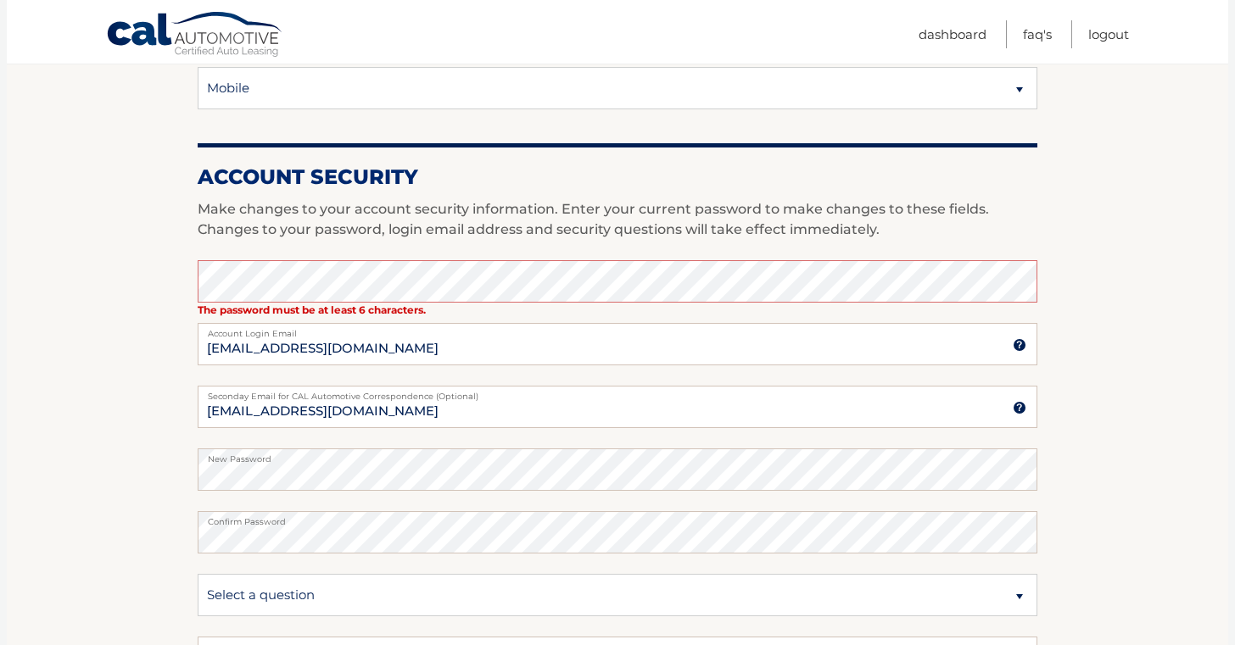
click at [132, 526] on section "Account Overview | Edit Profile One or more fields have an error. account infor…" at bounding box center [617, 231] width 1221 height 1278
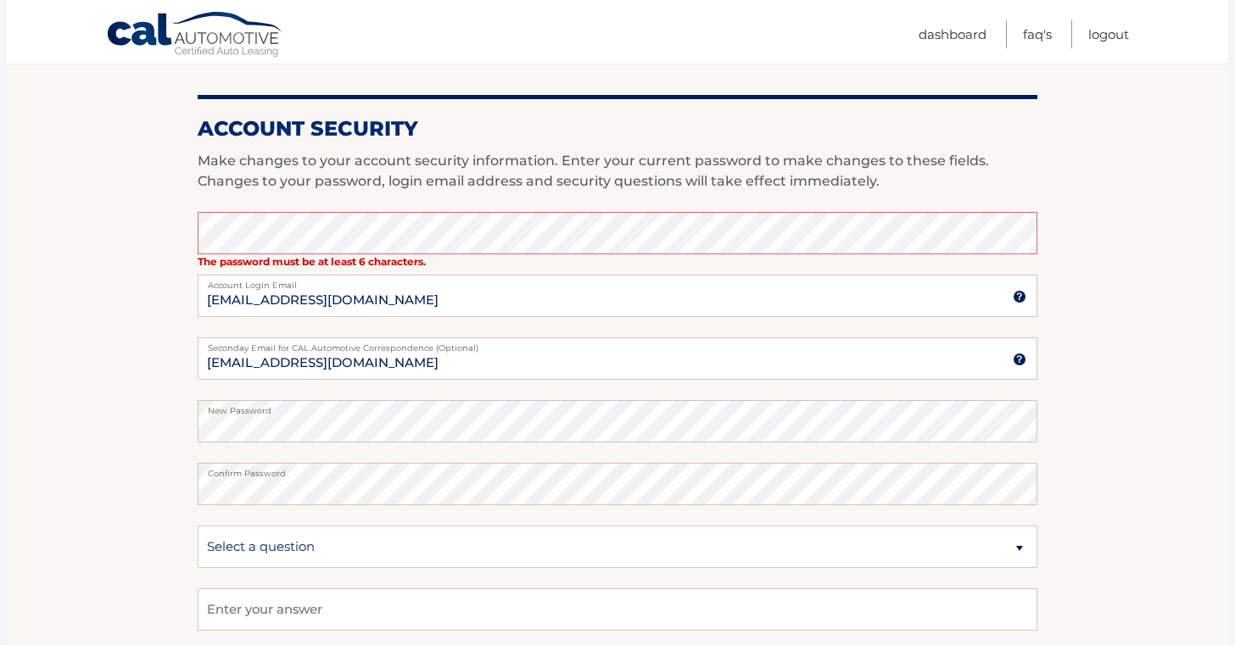
scroll to position [759, 0]
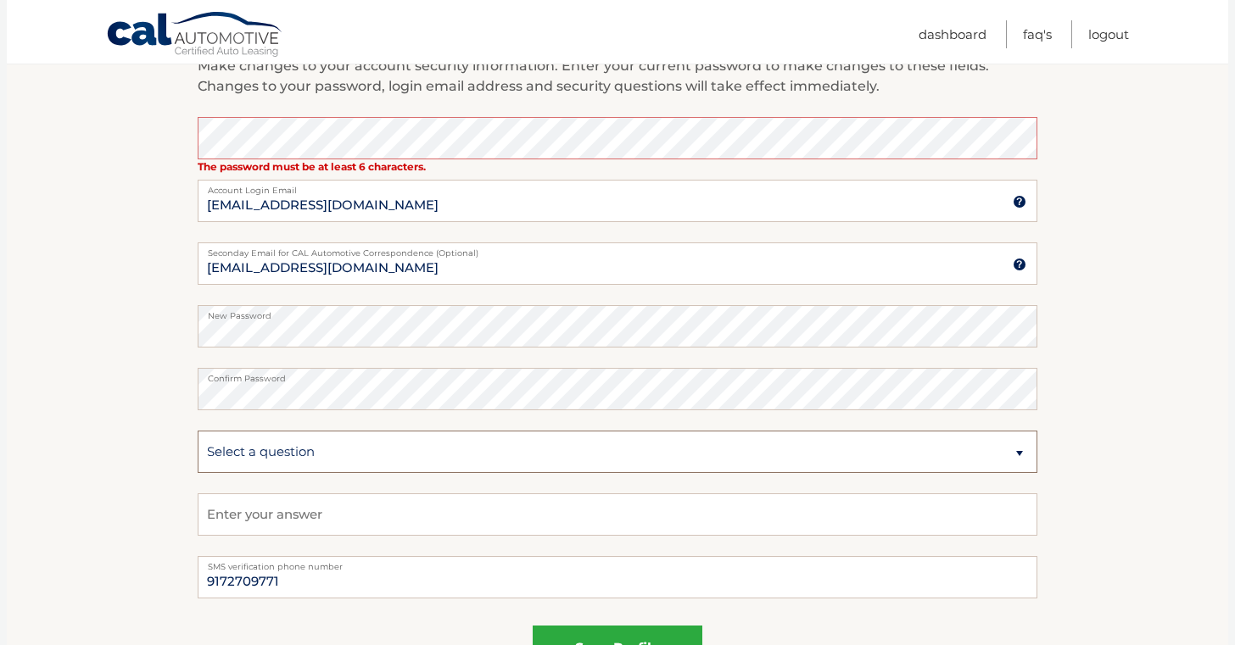
select select "2"
click at [269, 512] on input "text" at bounding box center [618, 515] width 840 height 42
type input "Smetana"
click at [128, 461] on section "Account Overview | Edit Profile One or more fields have an error. account infor…" at bounding box center [617, 88] width 1221 height 1278
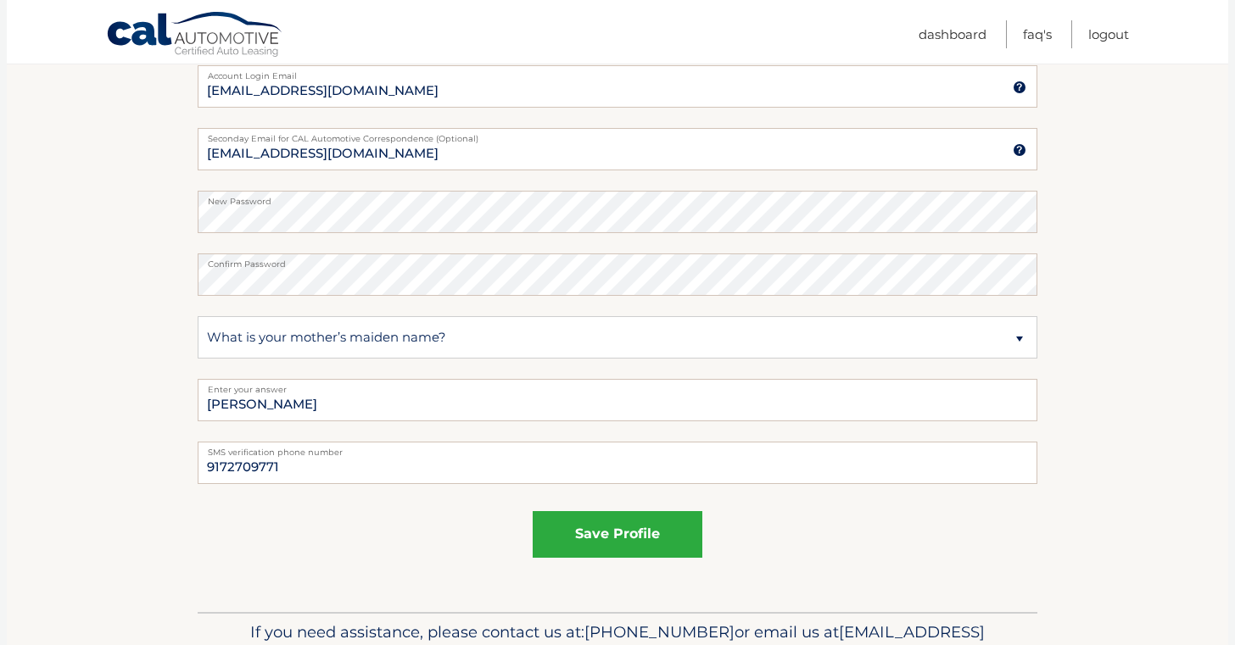
scroll to position [924, 0]
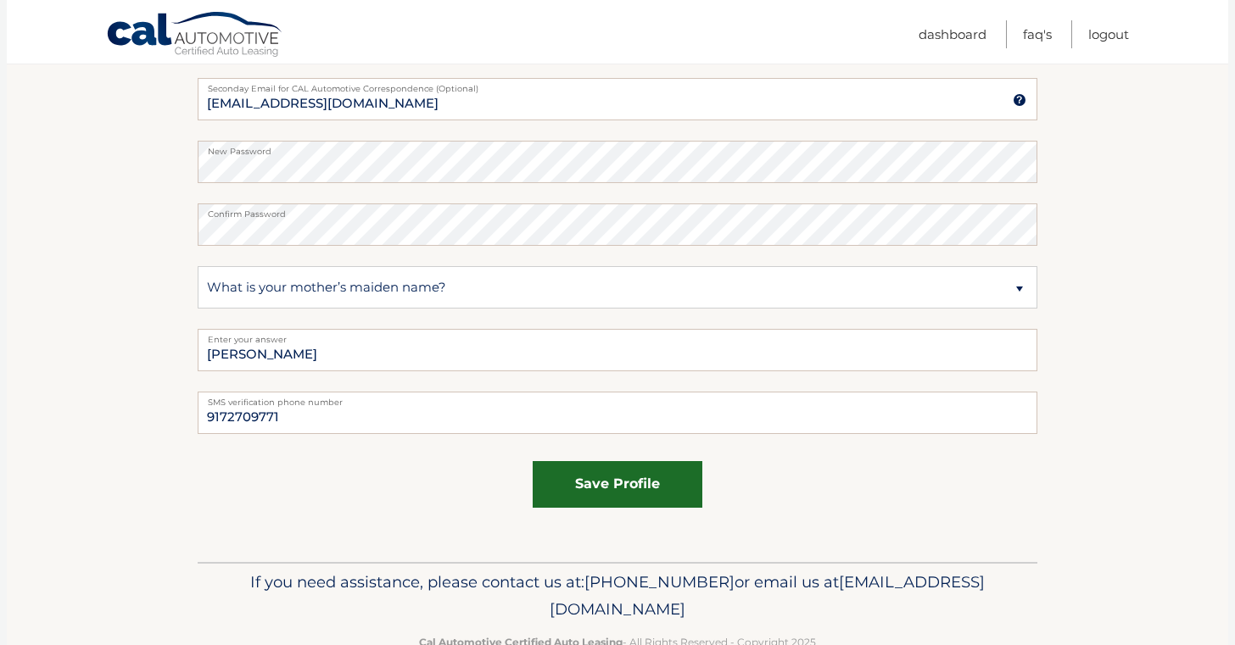
click at [600, 481] on button "save profile" at bounding box center [618, 484] width 170 height 47
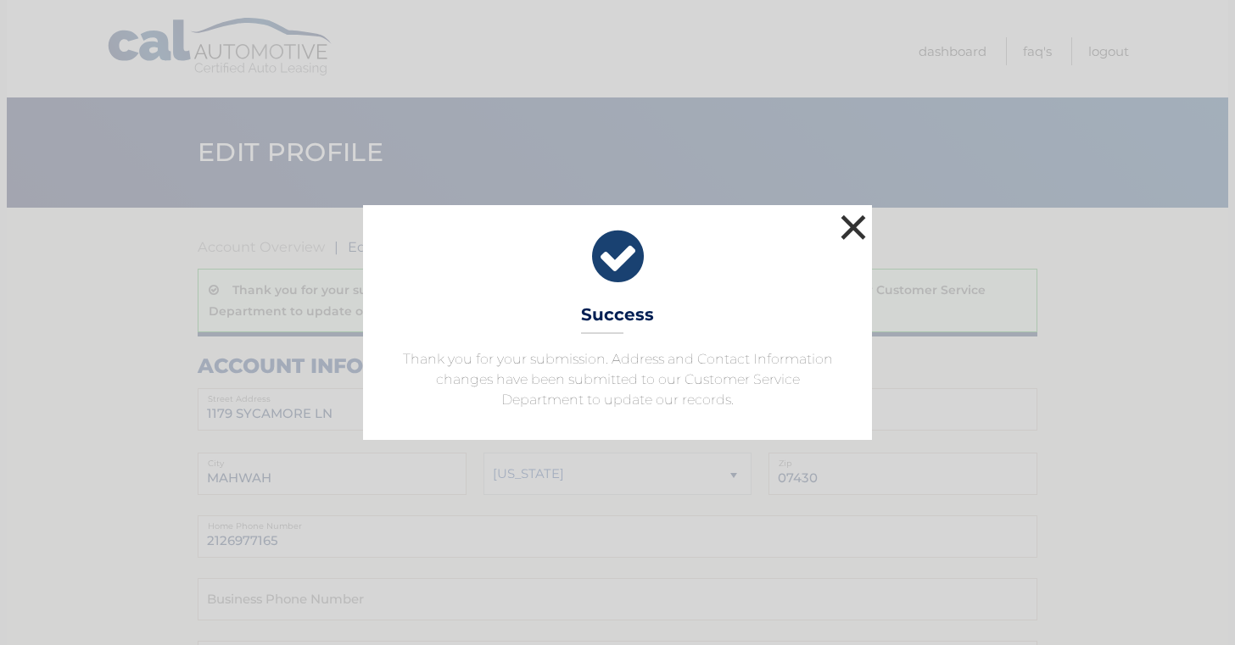
click at [849, 227] on button "×" at bounding box center [853, 227] width 34 height 34
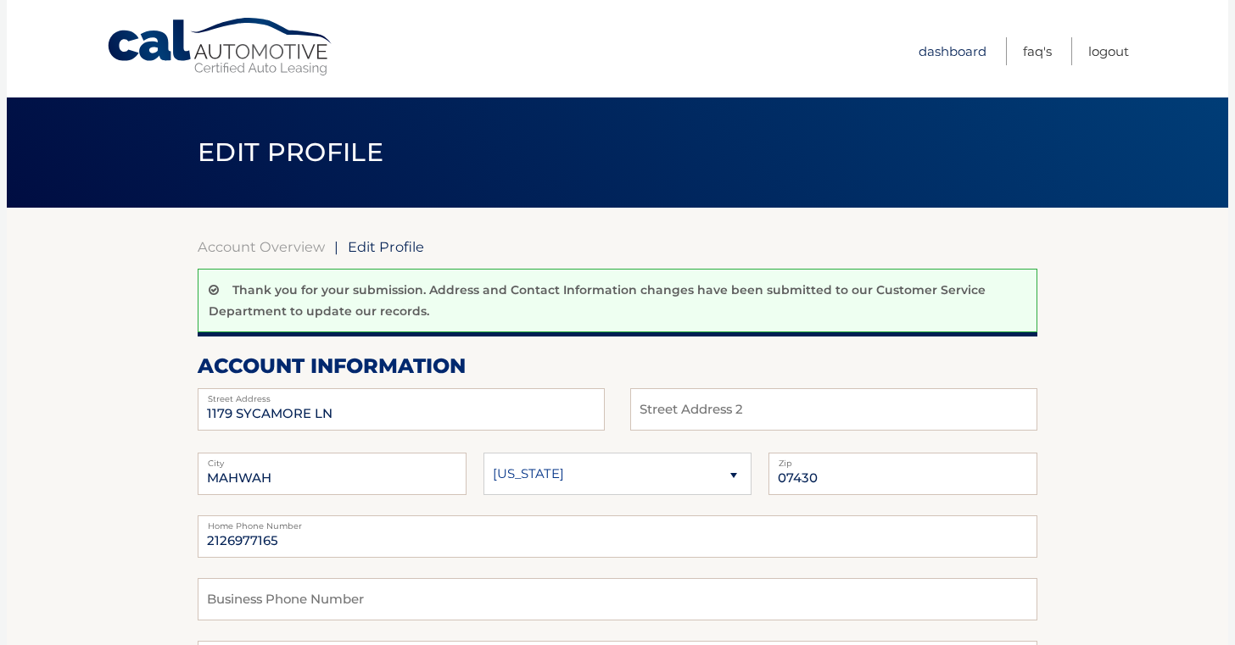
click at [949, 50] on link "Dashboard" at bounding box center [952, 51] width 68 height 28
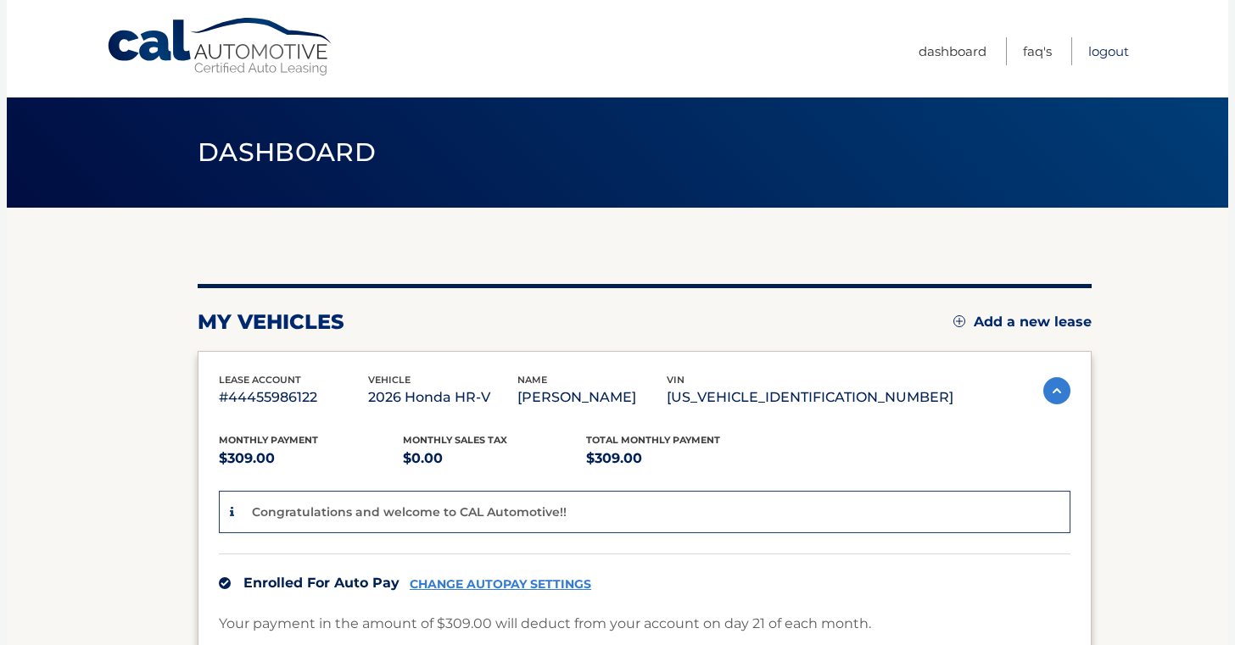
click at [1117, 52] on link "Logout" at bounding box center [1108, 51] width 41 height 28
